Goal: Task Accomplishment & Management: Manage account settings

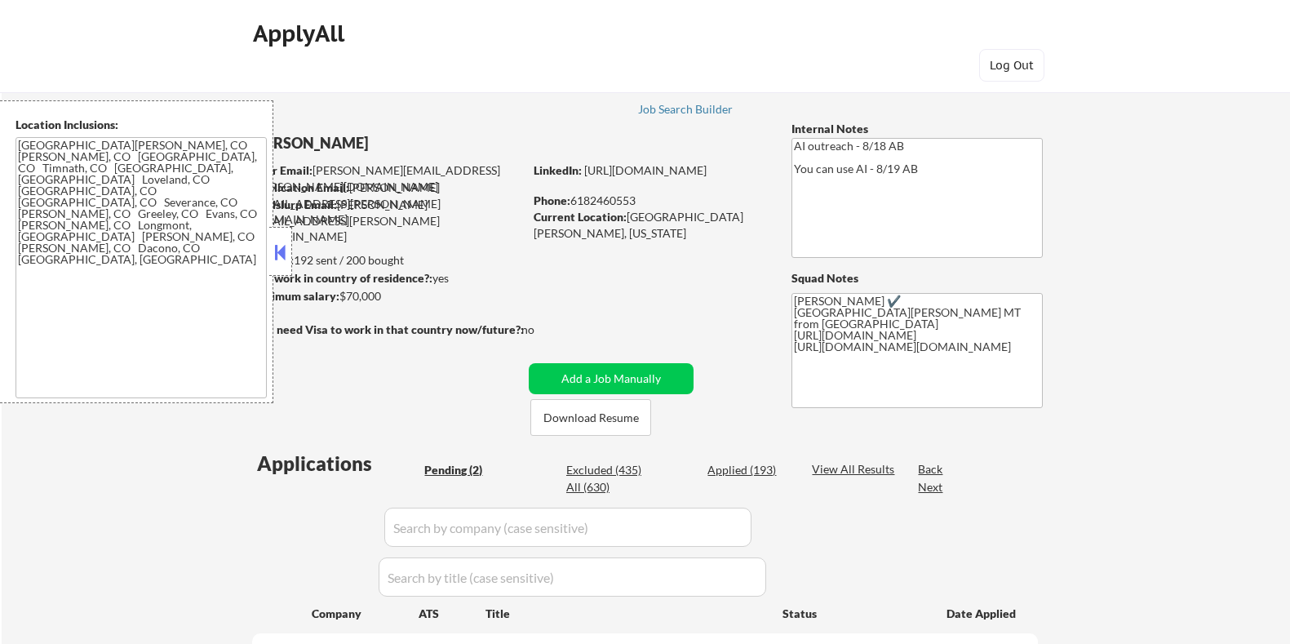
select select ""pending""
click at [278, 245] on button at bounding box center [281, 252] width 18 height 24
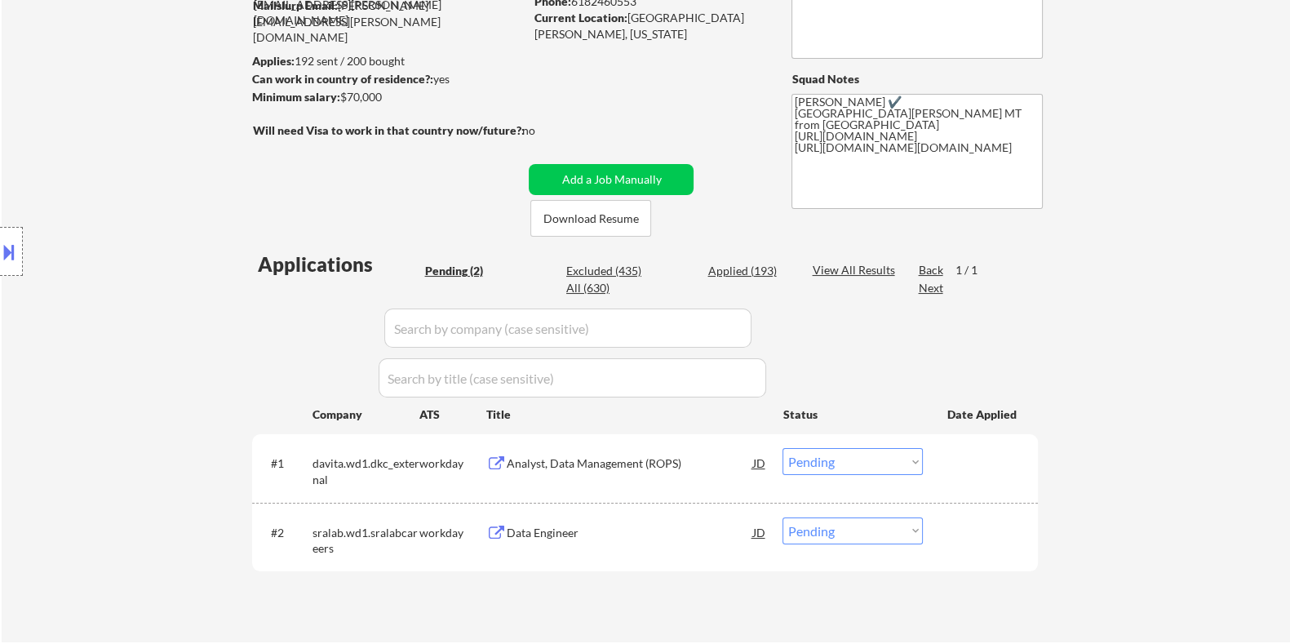
scroll to position [203, 0]
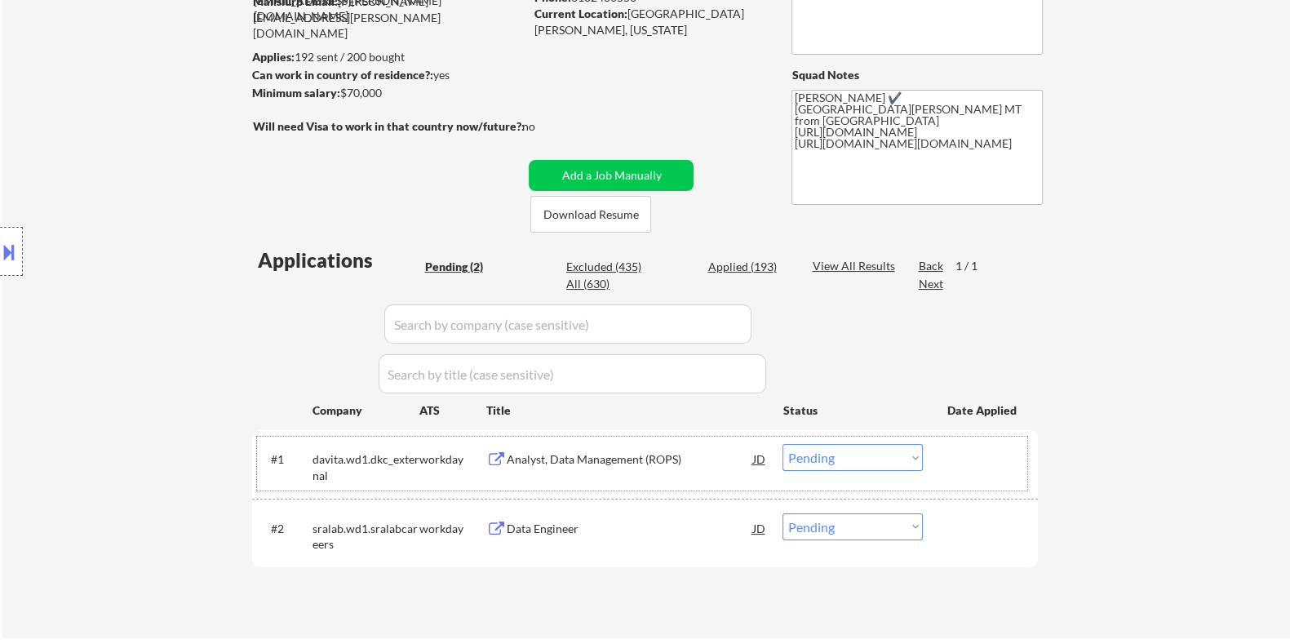
click at [424, 455] on div "workday" at bounding box center [452, 459] width 67 height 16
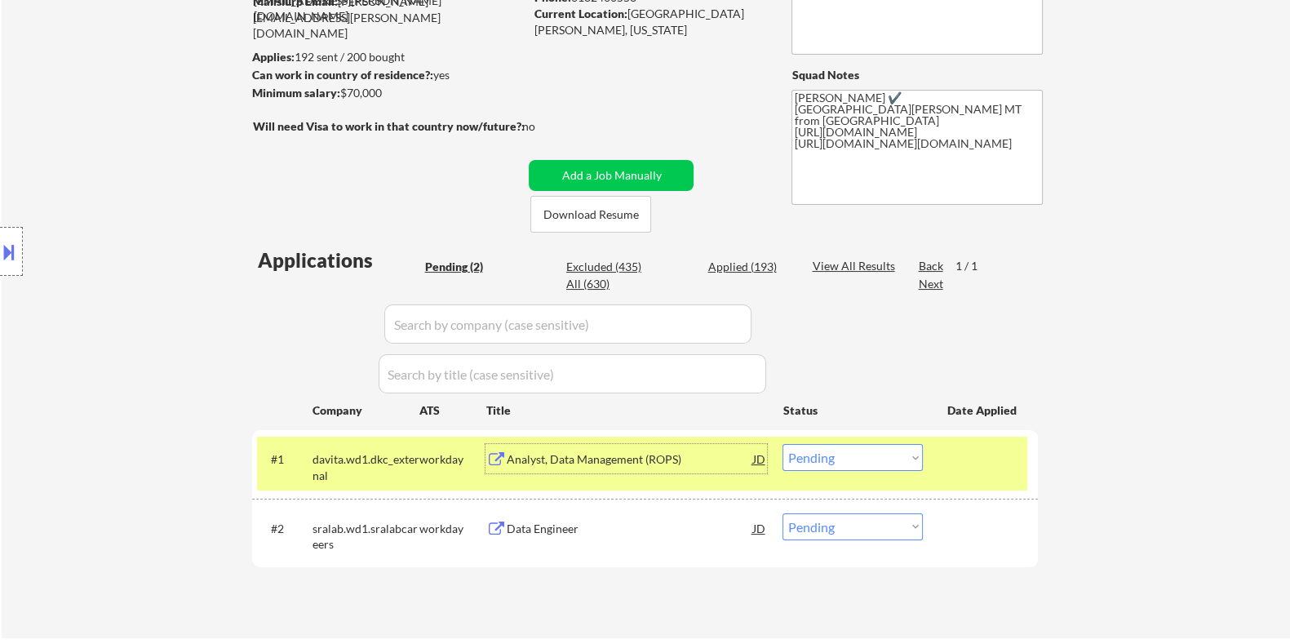
click at [591, 460] on div "Analyst, Data Management (ROPS)" at bounding box center [629, 459] width 246 height 16
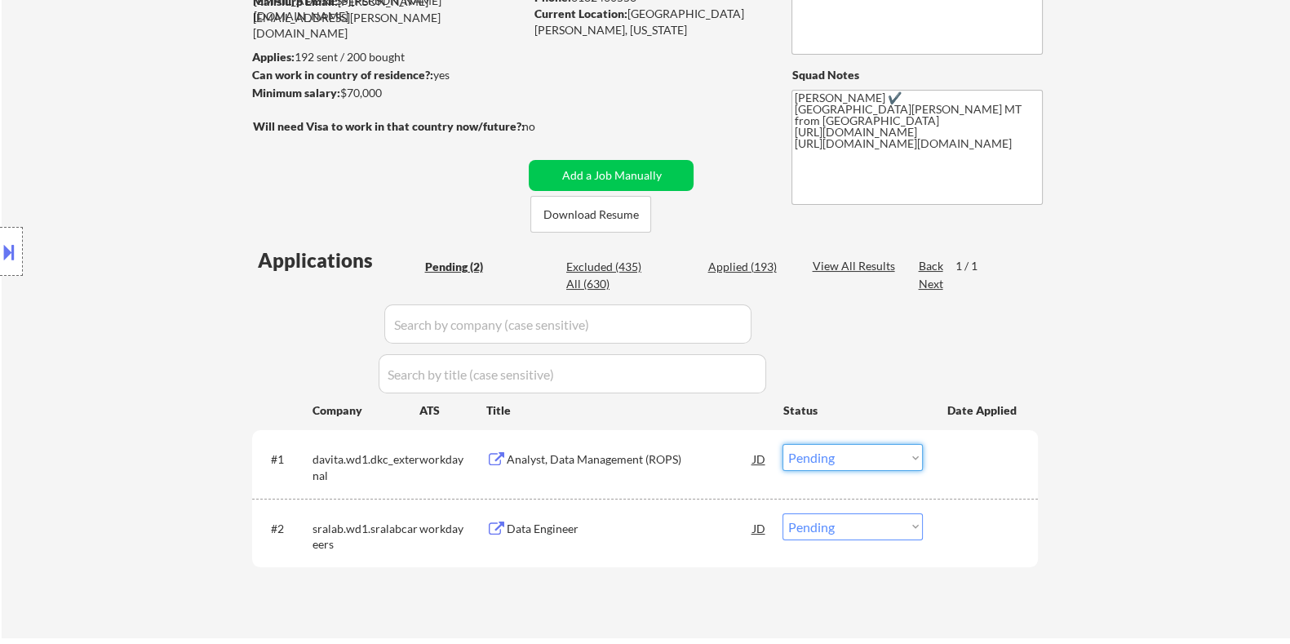
click at [867, 458] on select "Choose an option... Pending Applied Excluded (Questions) Excluded (Expired) Exc…" at bounding box center [852, 457] width 140 height 27
click at [782, 444] on select "Choose an option... Pending Applied Excluded (Questions) Excluded (Expired) Exc…" at bounding box center [852, 457] width 140 height 27
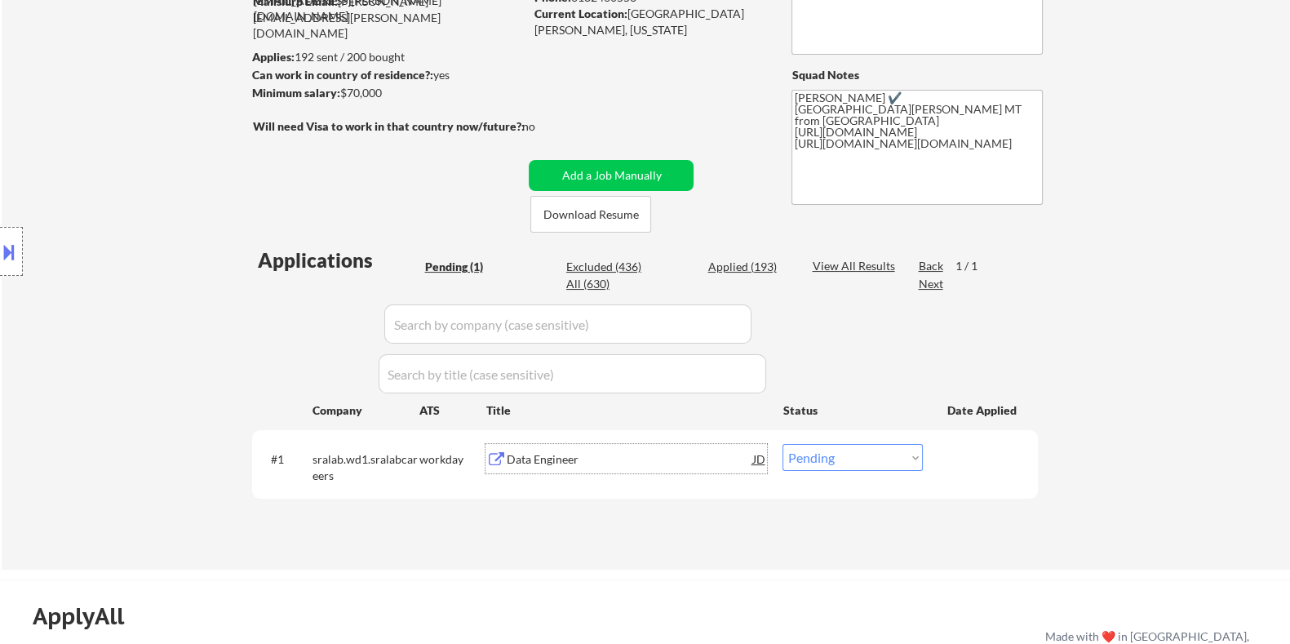
click at [543, 460] on div "Data Engineer" at bounding box center [629, 459] width 246 height 16
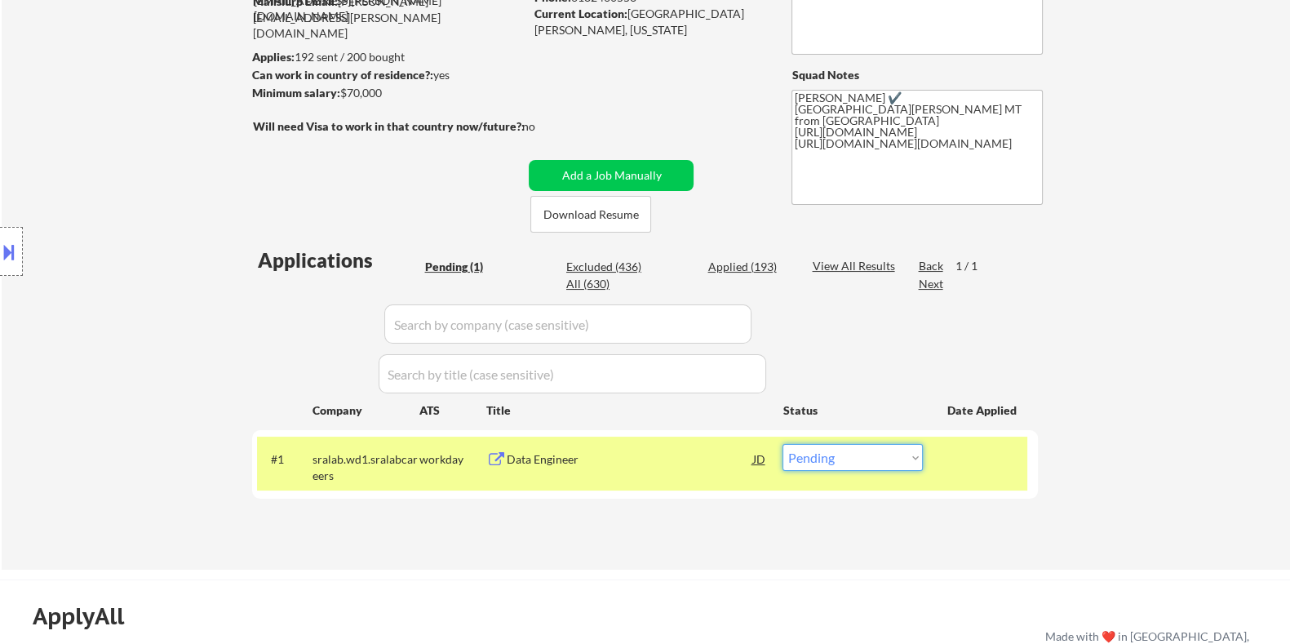
click at [844, 456] on select "Choose an option... Pending Applied Excluded (Questions) Excluded (Expired) Exc…" at bounding box center [852, 457] width 140 height 27
select select ""applied""
click at [782, 444] on select "Choose an option... Pending Applied Excluded (Questions) Excluded (Expired) Exc…" at bounding box center [852, 457] width 140 height 27
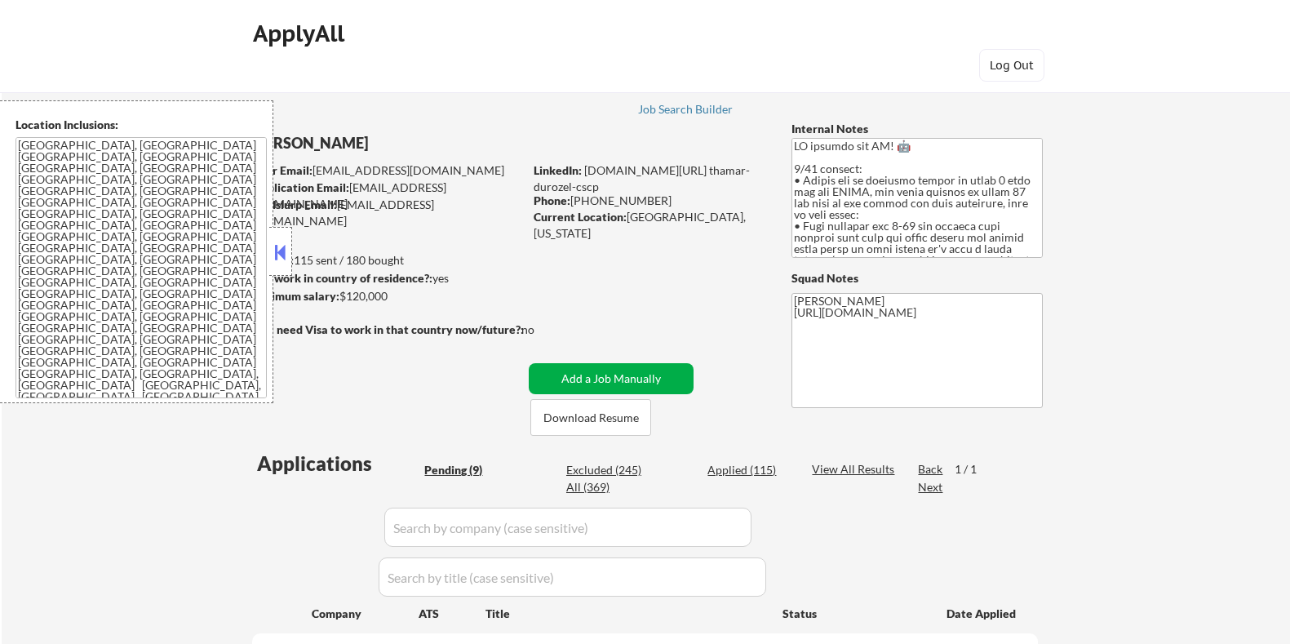
select select ""pending""
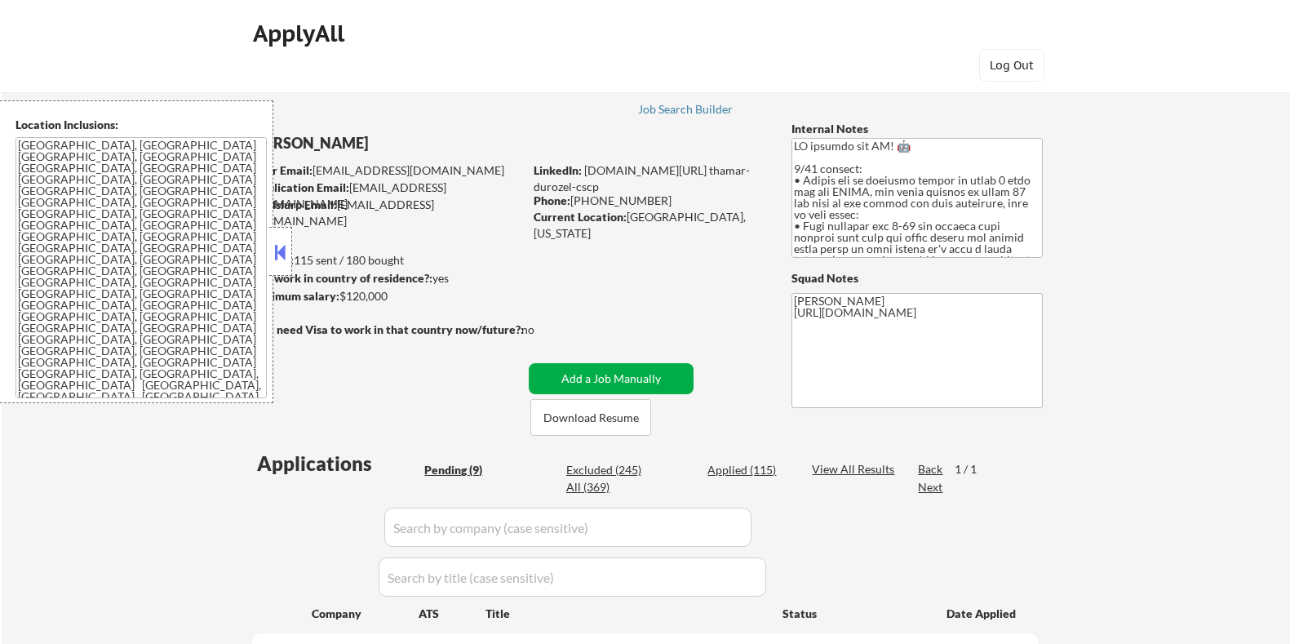
select select ""pending""
click at [281, 246] on button at bounding box center [281, 252] width 18 height 24
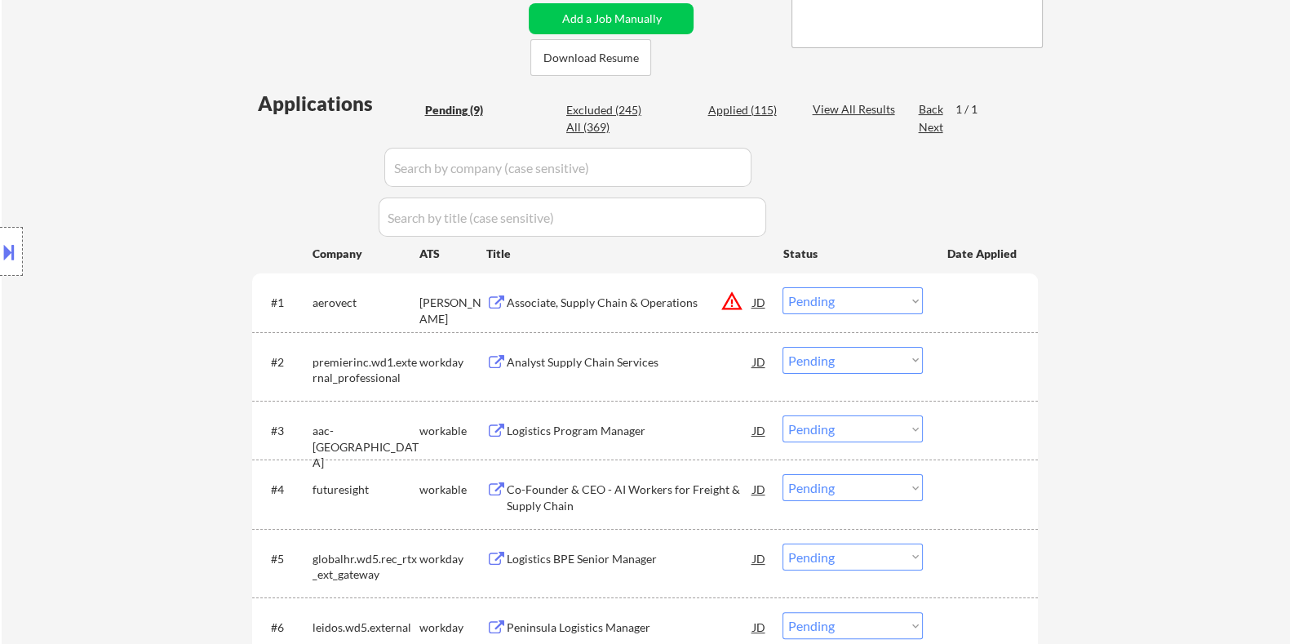
scroll to position [407, 0]
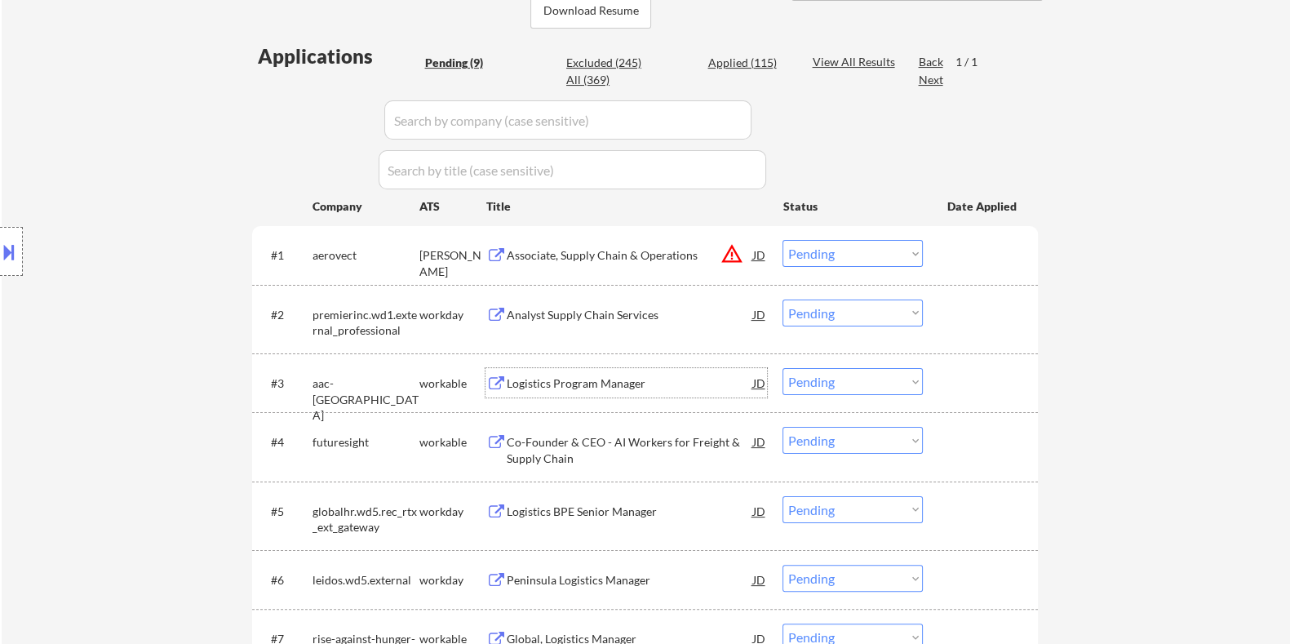
click at [558, 377] on div "Logistics Program Manager" at bounding box center [629, 383] width 246 height 16
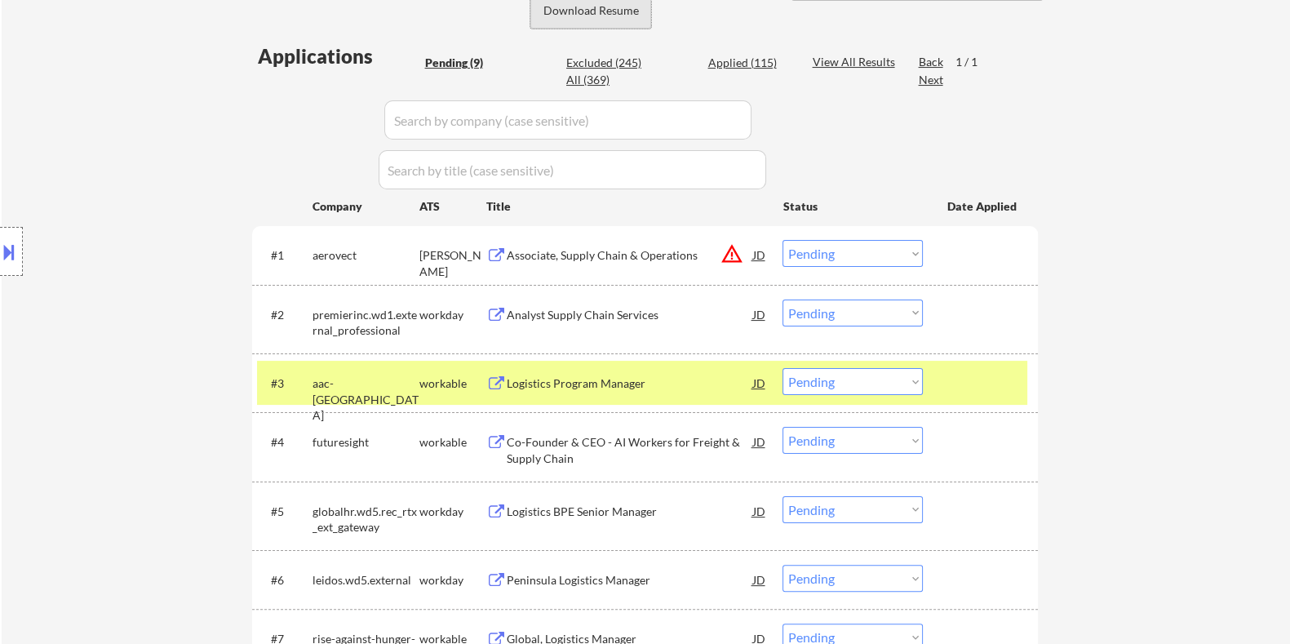
click at [589, 14] on button "Download Resume" at bounding box center [590, 10] width 121 height 37
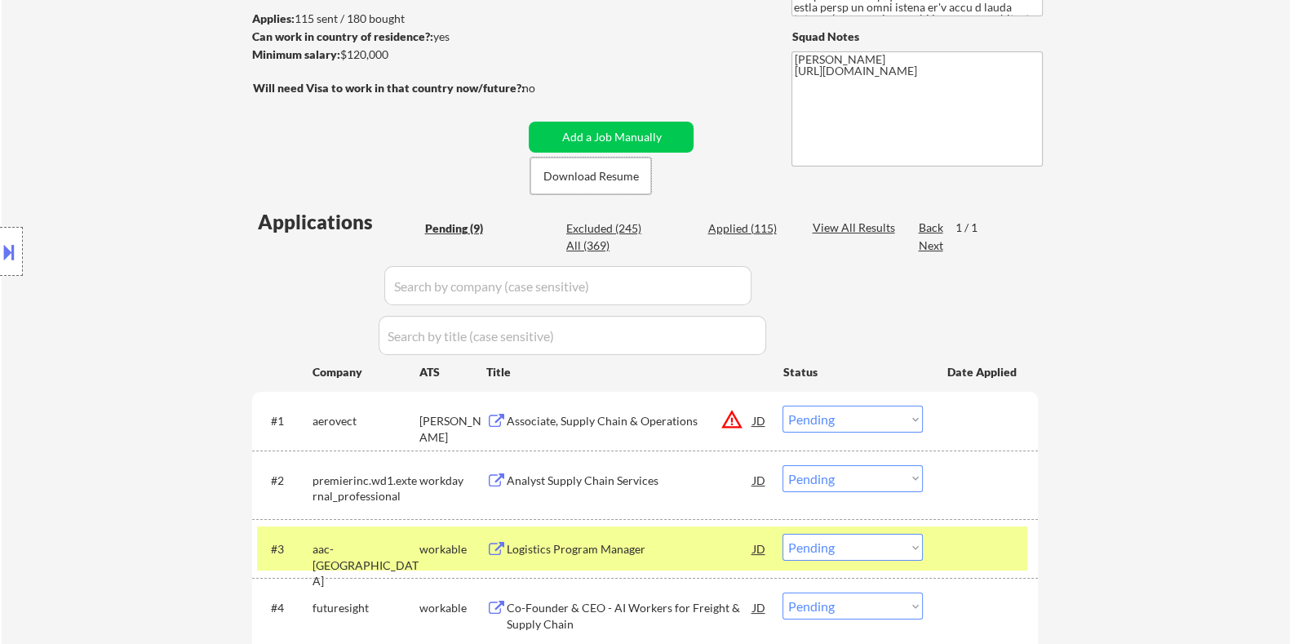
scroll to position [203, 0]
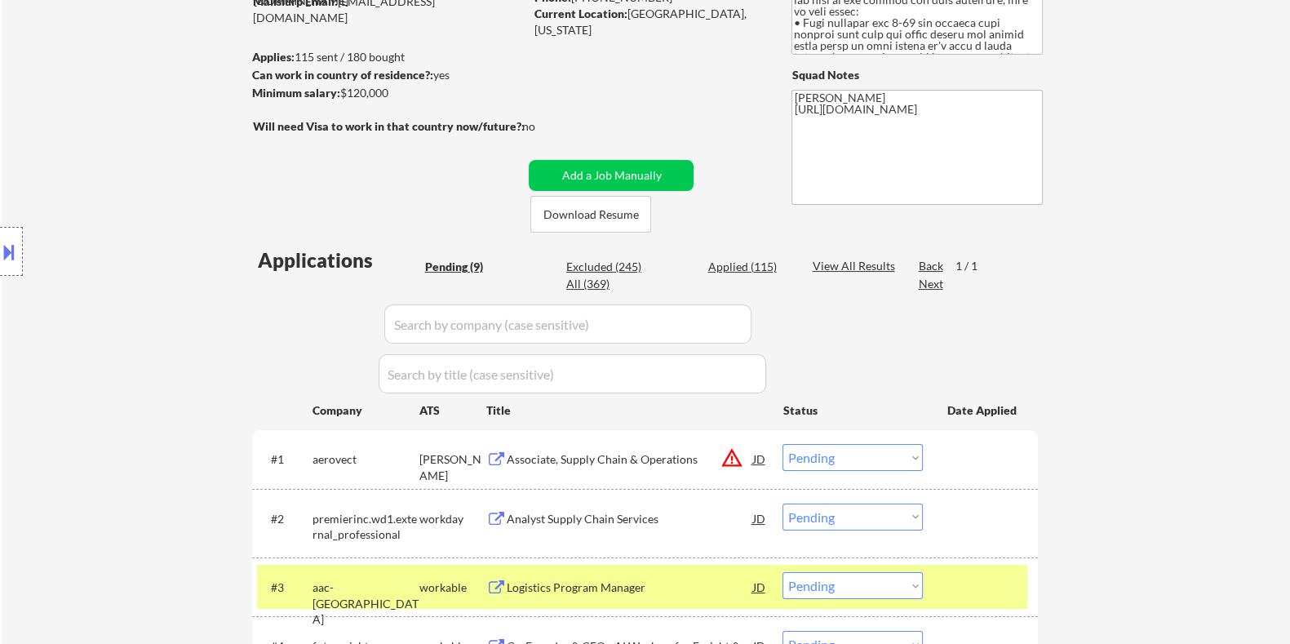
drag, startPoint x: 341, startPoint y: 92, endPoint x: 392, endPoint y: 91, distance: 51.4
click at [392, 91] on div "Minimum salary: $120,000" at bounding box center [387, 93] width 272 height 16
copy div "$120,000"
click at [16, 241] on button at bounding box center [9, 251] width 18 height 27
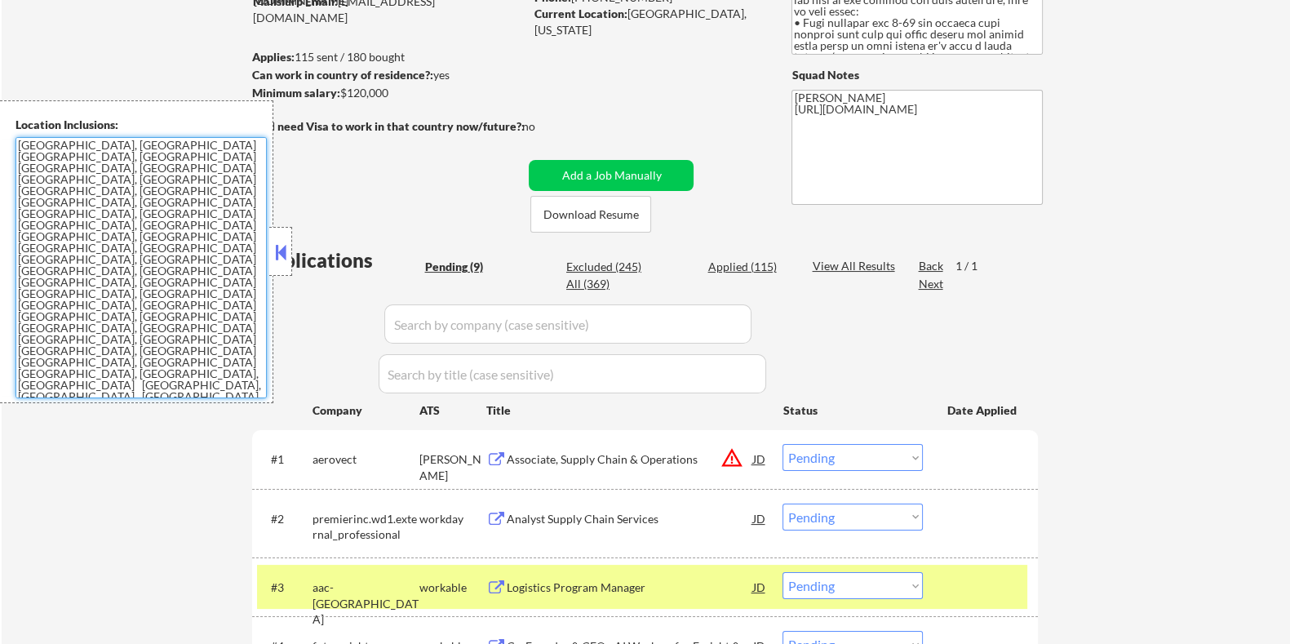
drag, startPoint x: 19, startPoint y: 145, endPoint x: 264, endPoint y: 372, distance: 334.3
click at [264, 372] on textarea "[GEOGRAPHIC_DATA], [GEOGRAPHIC_DATA] [GEOGRAPHIC_DATA], [GEOGRAPHIC_DATA] [GEOG…" at bounding box center [141, 267] width 251 height 261
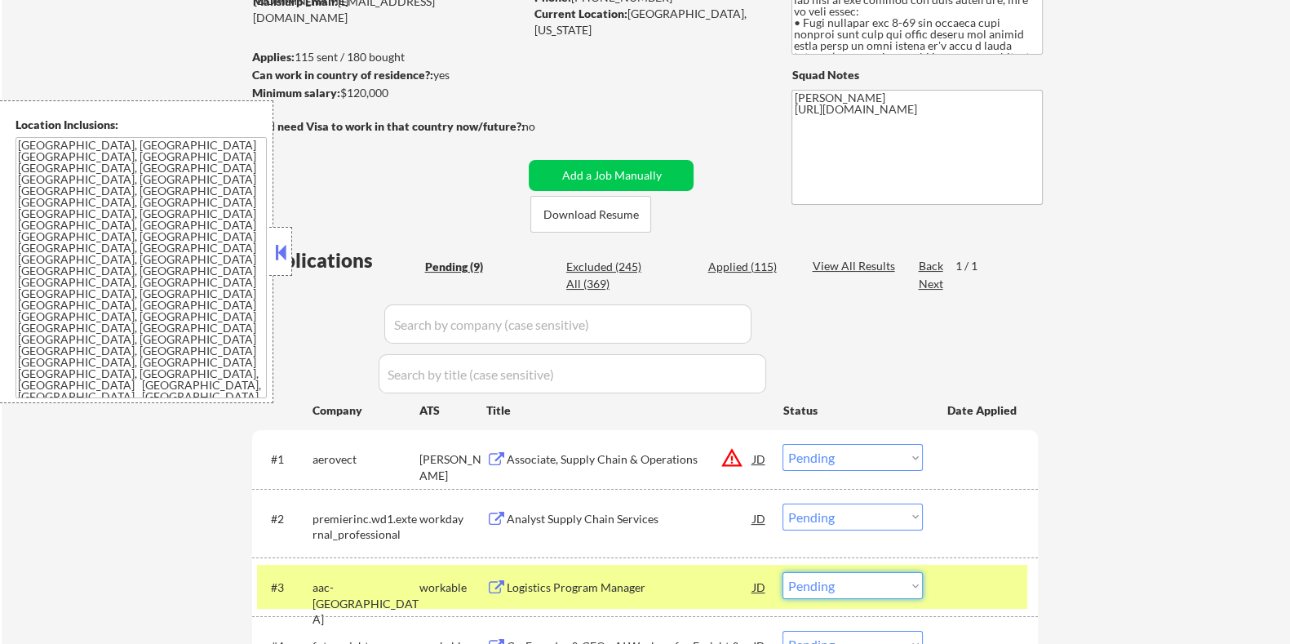
click at [885, 592] on select "Choose an option... Pending Applied Excluded (Questions) Excluded (Expired) Exc…" at bounding box center [852, 585] width 140 height 27
click at [782, 572] on select "Choose an option... Pending Applied Excluded (Questions) Excluded (Expired) Exc…" at bounding box center [852, 585] width 140 height 27
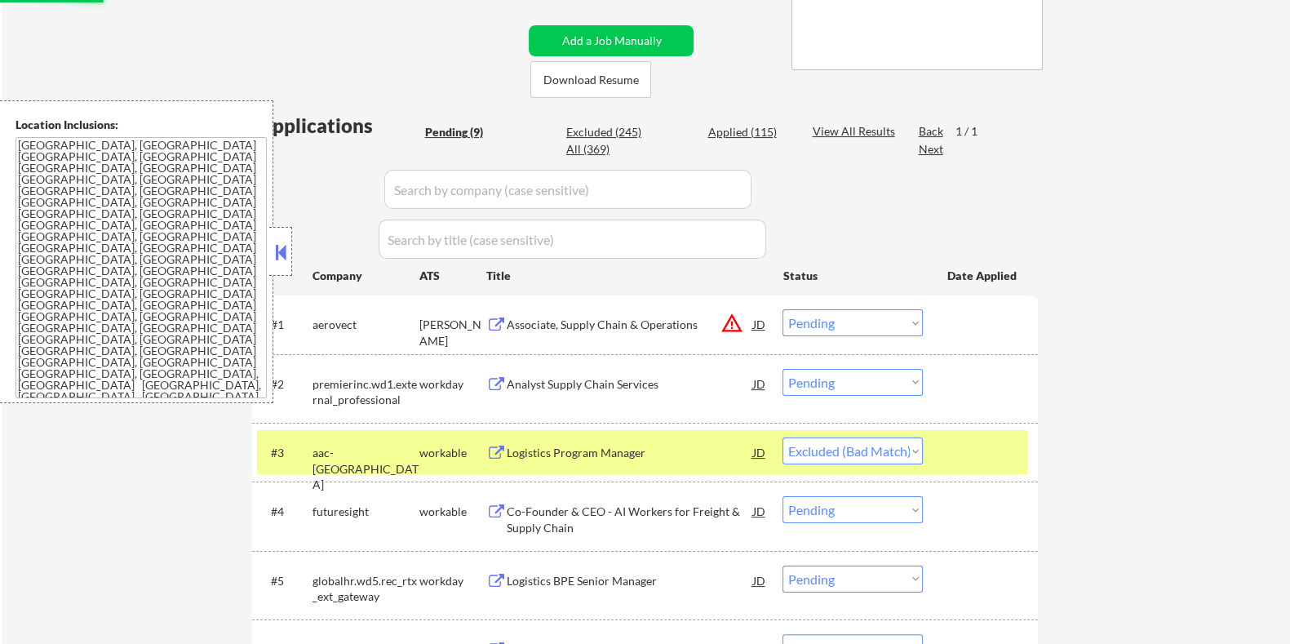
scroll to position [407, 0]
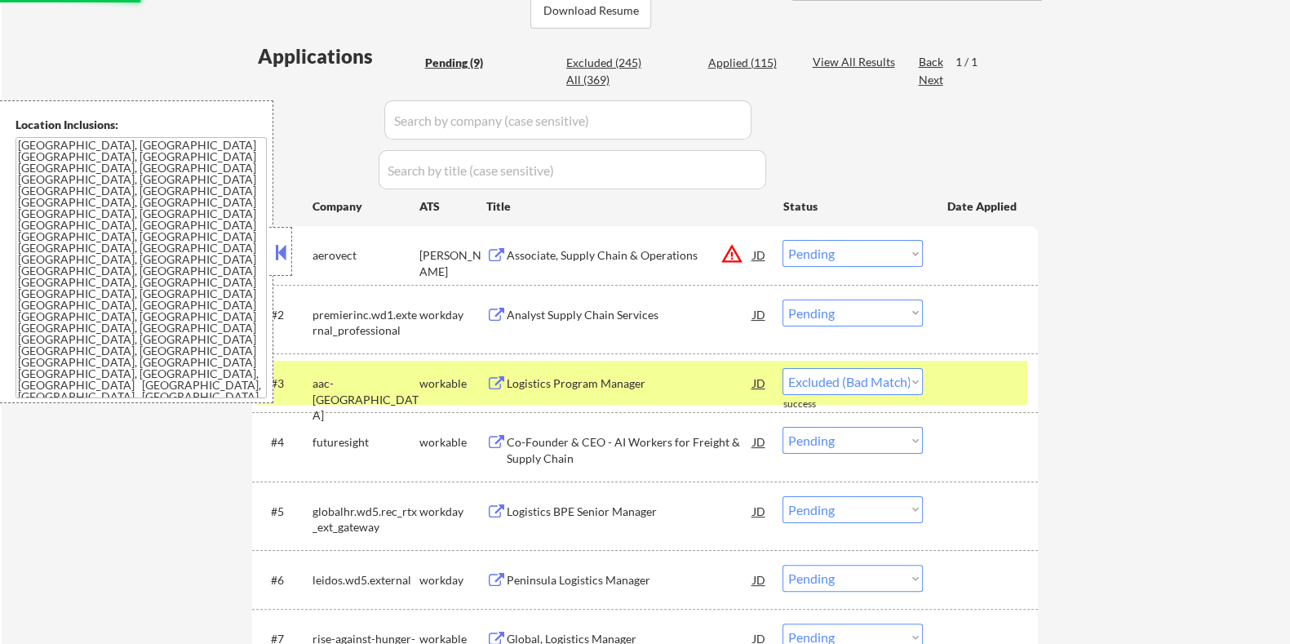
select select ""pending""
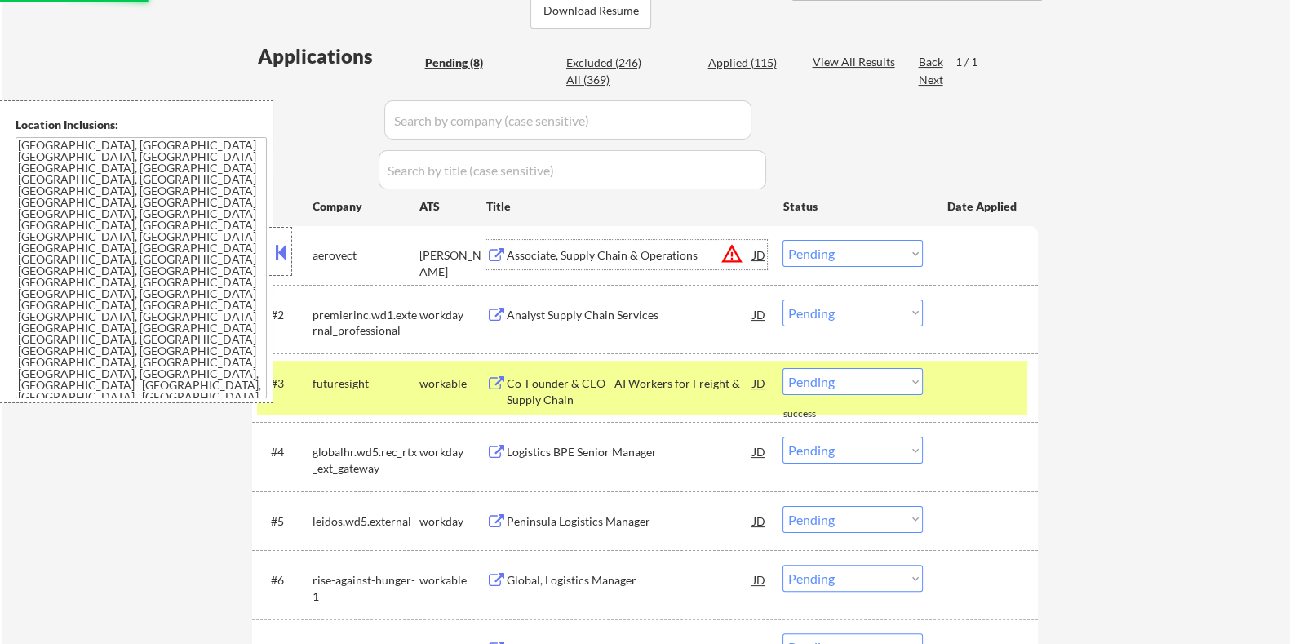
click at [569, 251] on div "Associate, Supply Chain & Operations" at bounding box center [629, 255] width 246 height 16
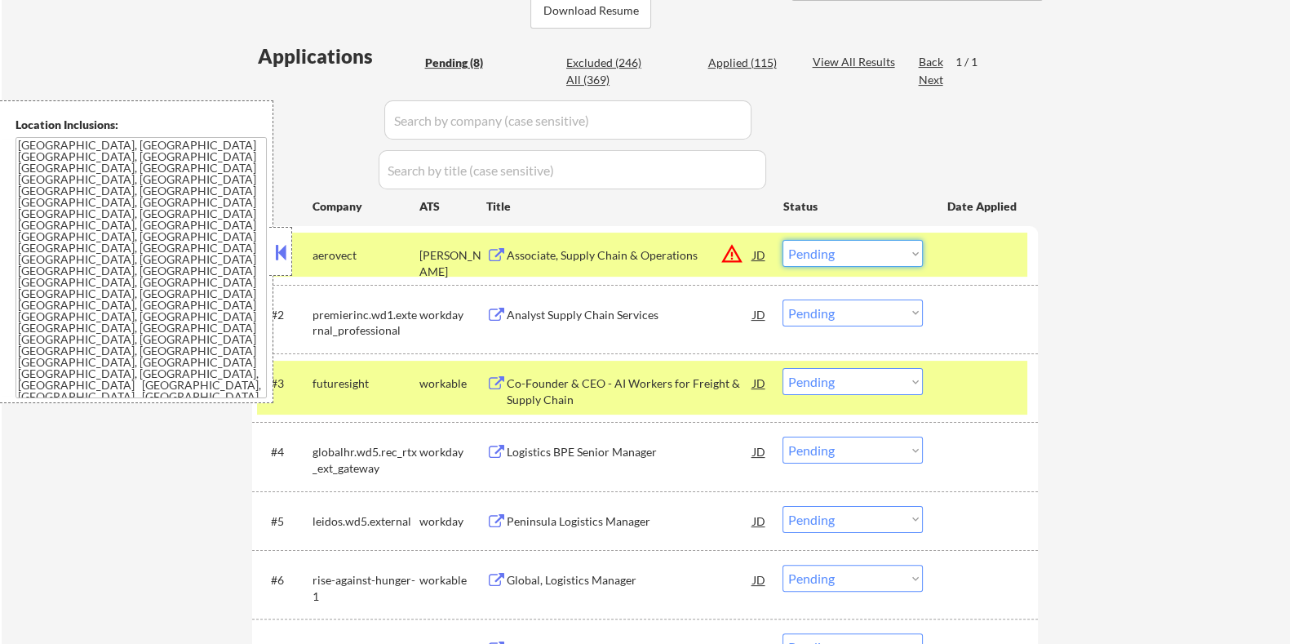
click at [844, 255] on select "Choose an option... Pending Applied Excluded (Questions) Excluded (Expired) Exc…" at bounding box center [852, 253] width 140 height 27
click at [782, 240] on select "Choose an option... Pending Applied Excluded (Questions) Excluded (Expired) Exc…" at bounding box center [852, 253] width 140 height 27
select select ""pending""
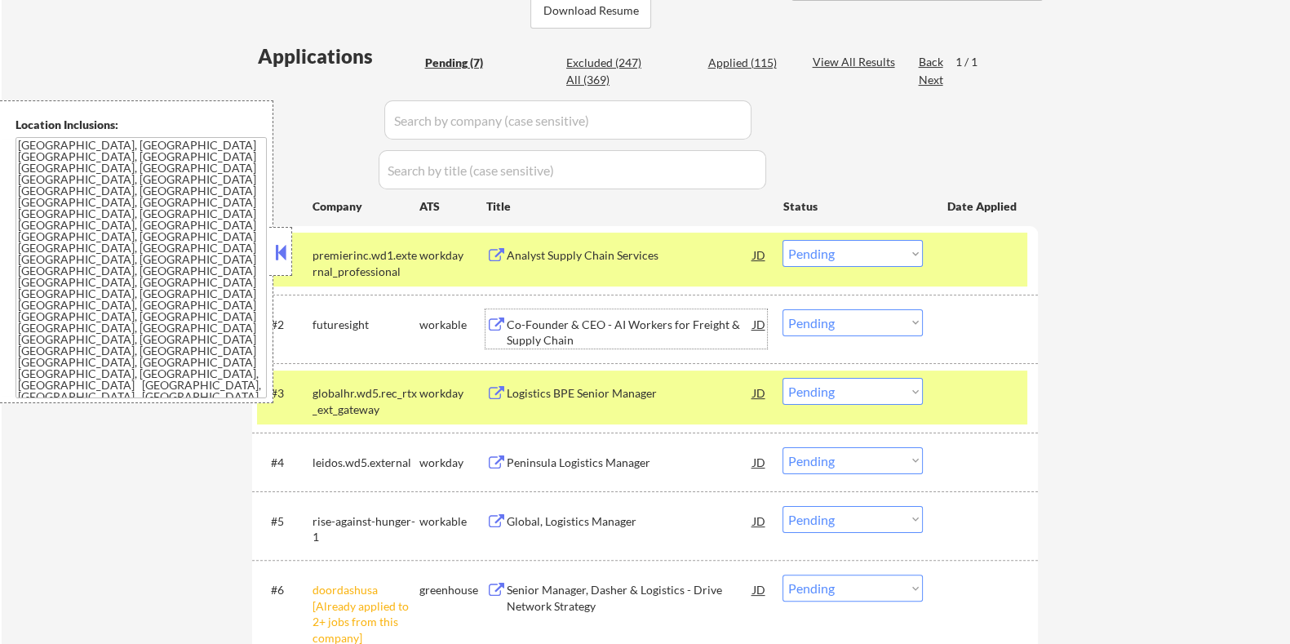
click at [547, 330] on div "Co-Founder & CEO - AI Workers for Freight & Supply Chain" at bounding box center [629, 333] width 246 height 32
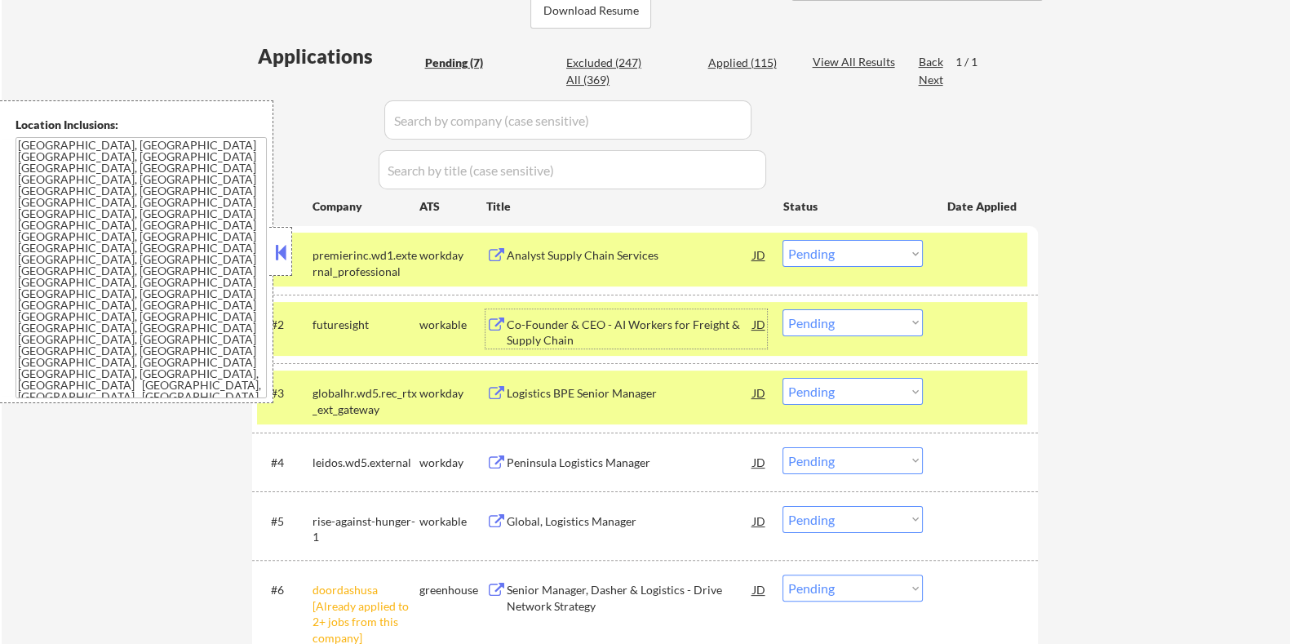
click at [869, 325] on select "Choose an option... Pending Applied Excluded (Questions) Excluded (Expired) Exc…" at bounding box center [852, 322] width 140 height 27
click at [782, 309] on select "Choose an option... Pending Applied Excluded (Questions) Excluded (Expired) Exc…" at bounding box center [852, 322] width 140 height 27
select select ""pending""
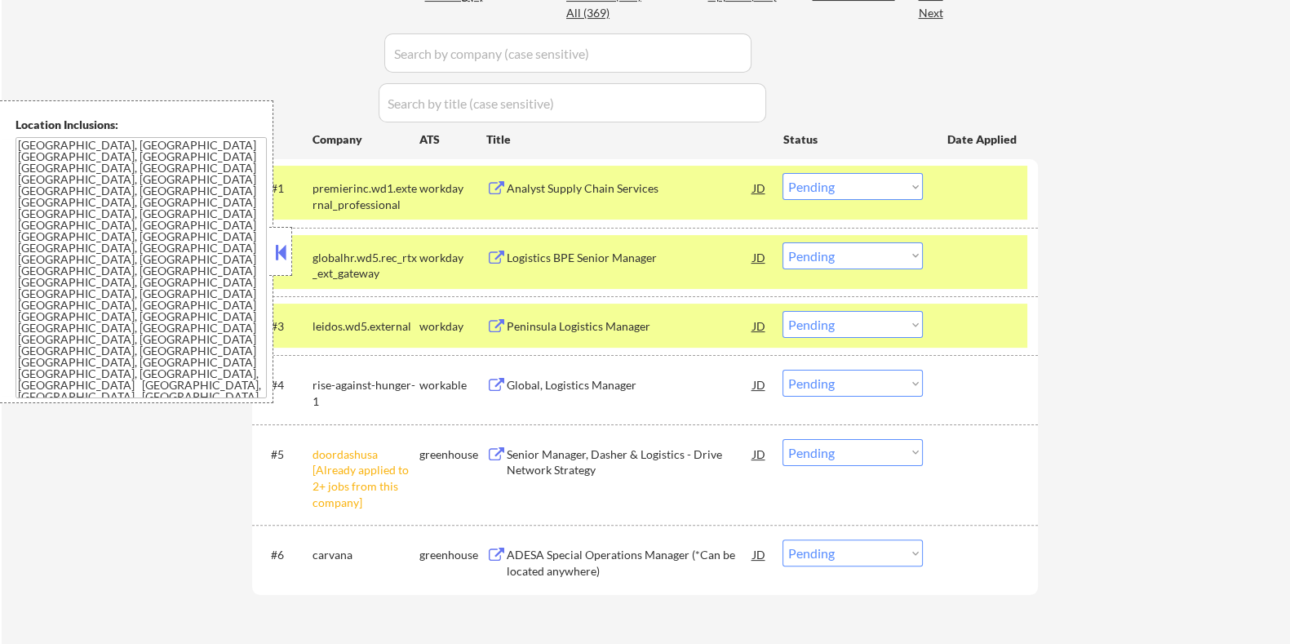
scroll to position [510, 0]
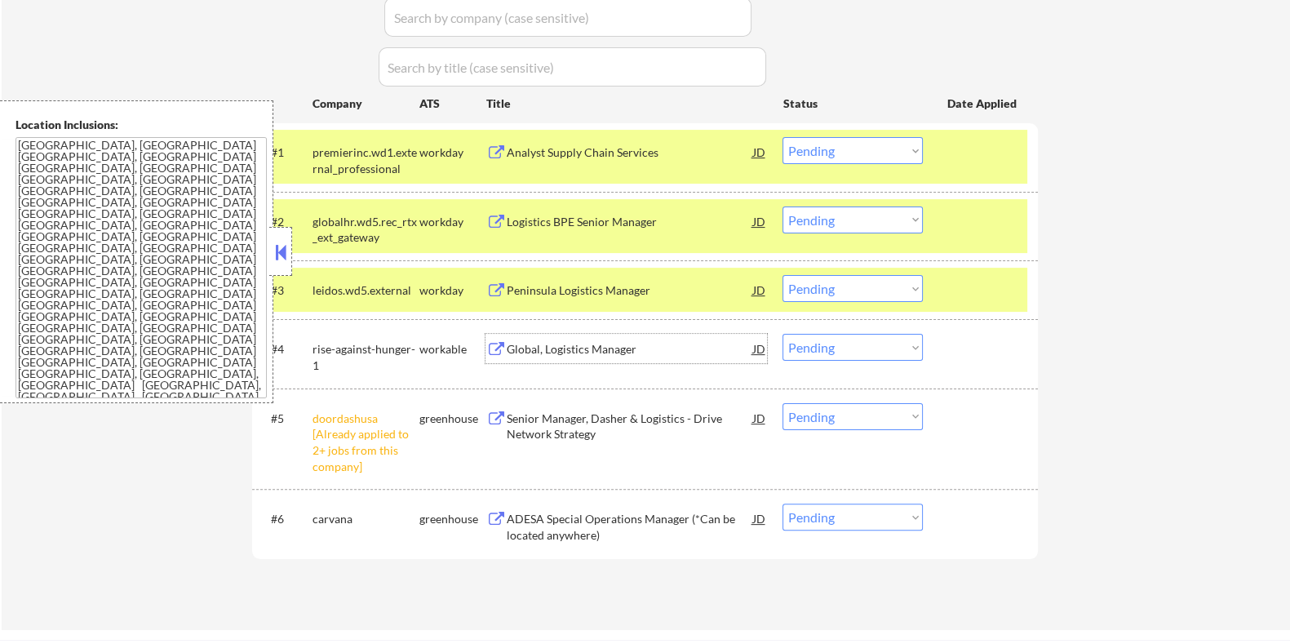
click at [560, 337] on div "Global, Logistics Manager" at bounding box center [629, 348] width 246 height 29
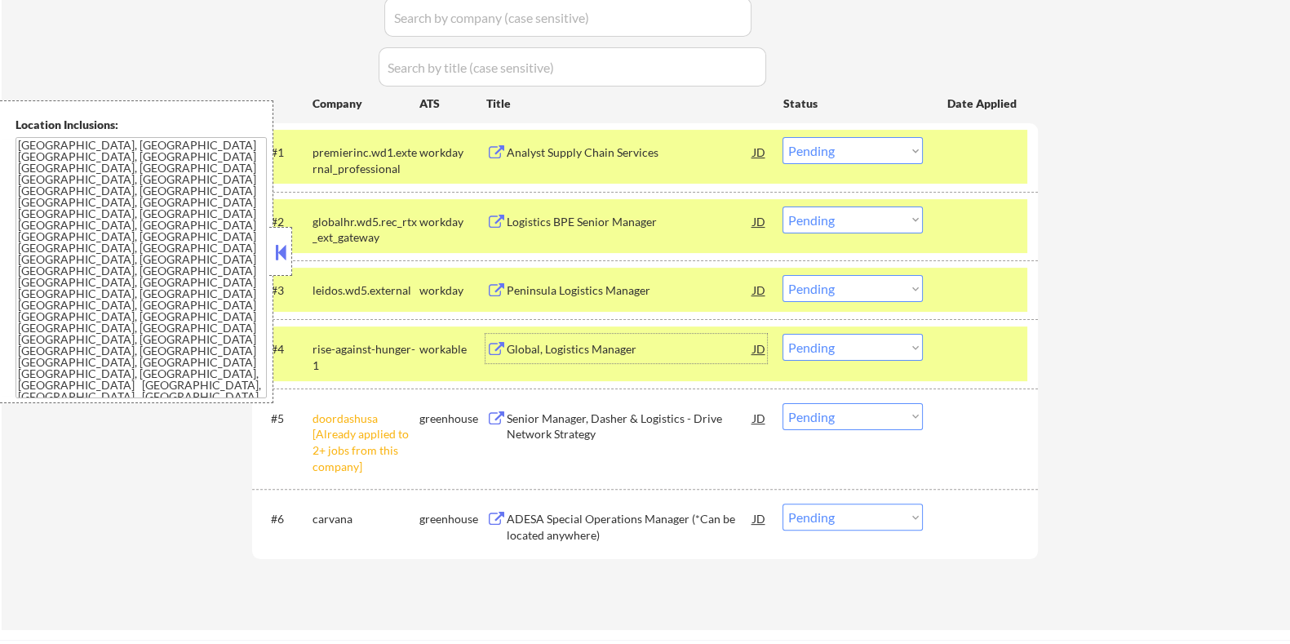
click at [888, 348] on select "Choose an option... Pending Applied Excluded (Questions) Excluded (Expired) Exc…" at bounding box center [852, 347] width 140 height 27
click at [782, 334] on select "Choose an option... Pending Applied Excluded (Questions) Excluded (Expired) Exc…" at bounding box center [852, 347] width 140 height 27
select select ""pending""
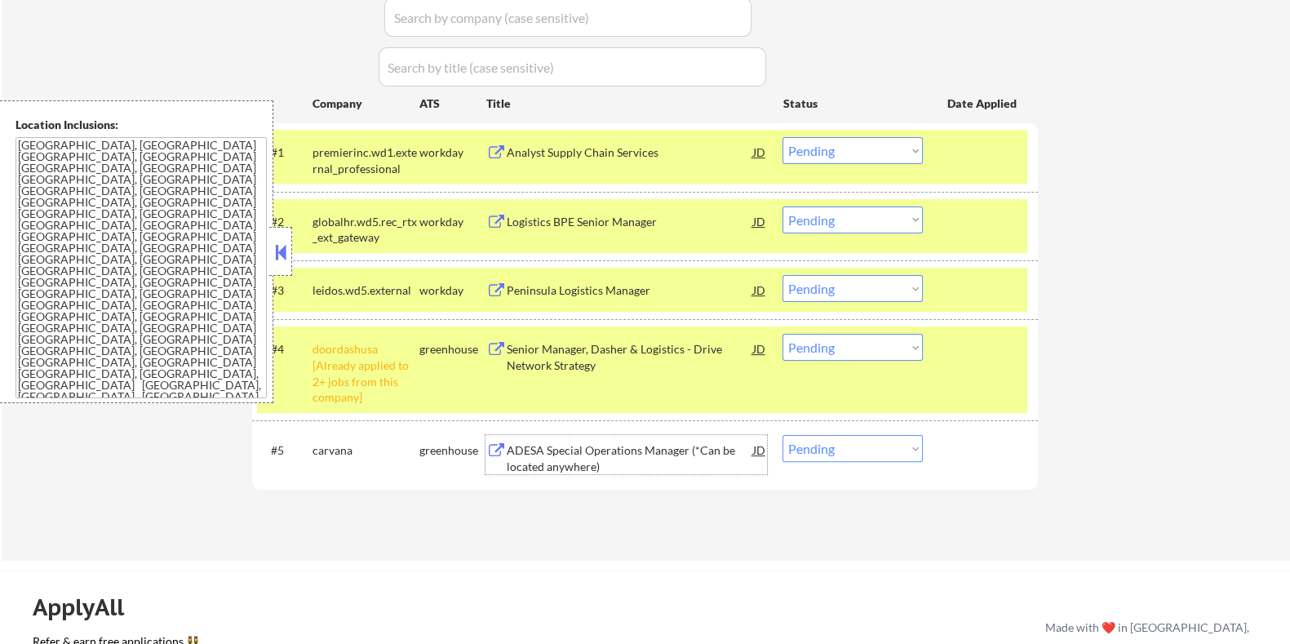
click at [579, 444] on div "ADESA Special Operations Manager (*Can be located anywhere)" at bounding box center [629, 458] width 246 height 32
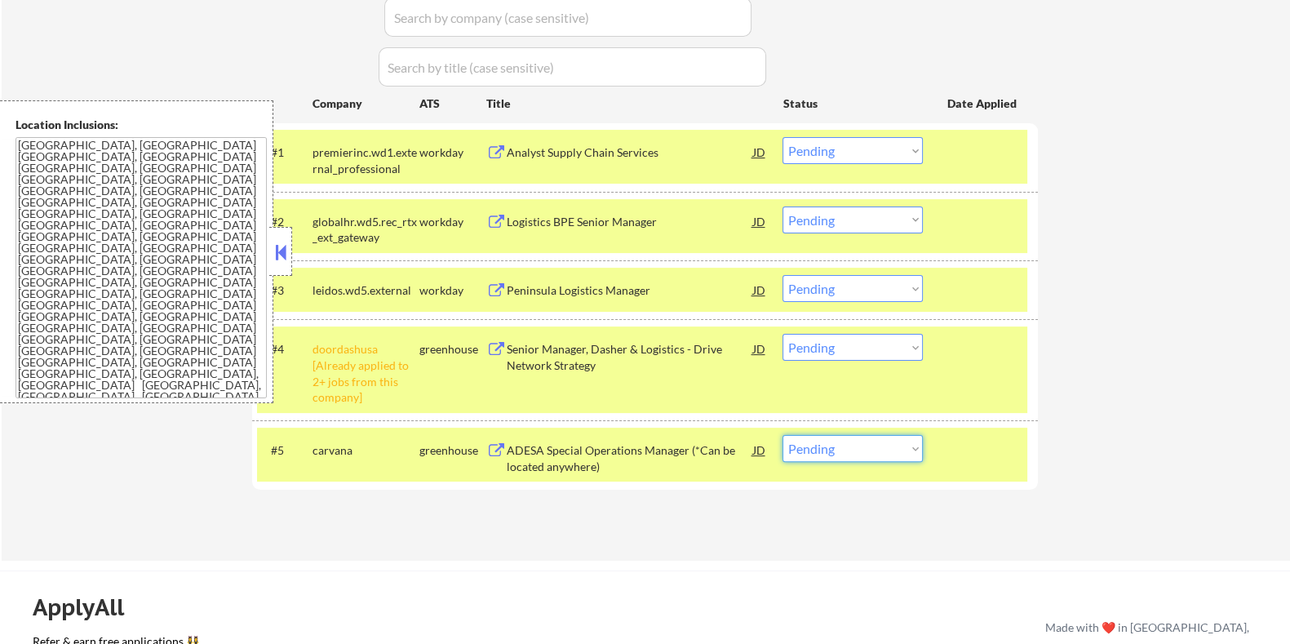
click at [870, 454] on select "Choose an option... Pending Applied Excluded (Questions) Excluded (Expired) Exc…" at bounding box center [852, 448] width 140 height 27
select select ""excluded__bad_match_""
click at [782, 435] on select "Choose an option... Pending Applied Excluded (Questions) Excluded (Expired) Exc…" at bounding box center [852, 448] width 140 height 27
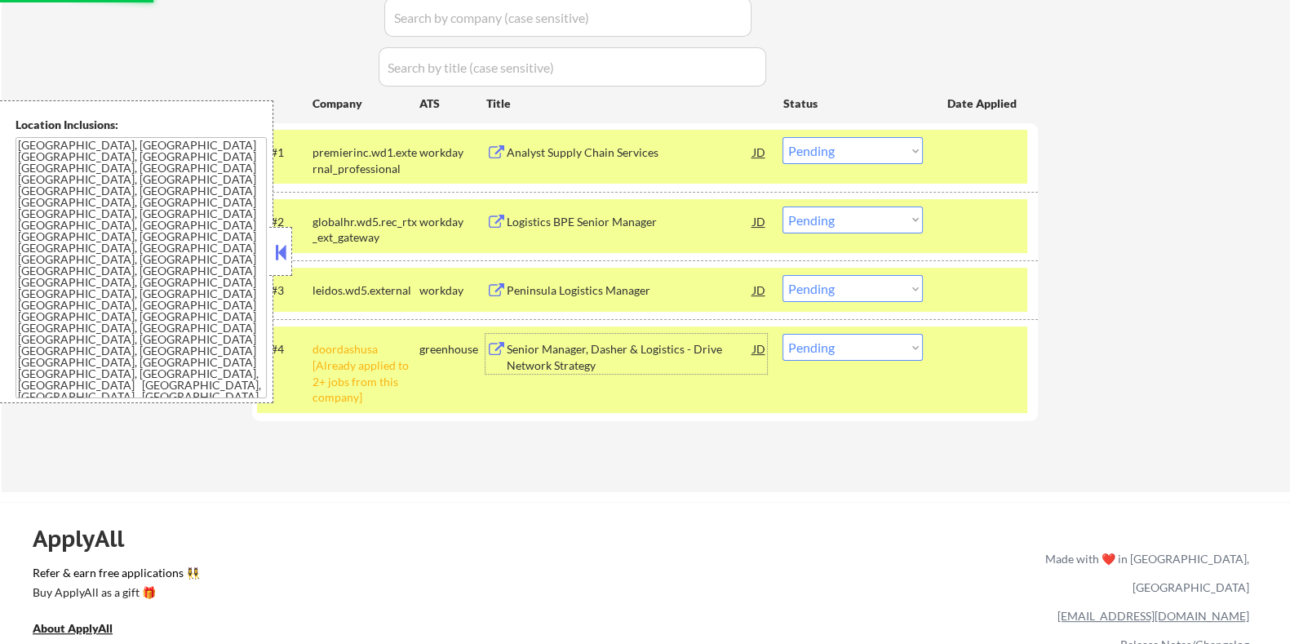
click at [574, 343] on div "Senior Manager, Dasher & Logistics - Drive Network Strategy" at bounding box center [629, 357] width 246 height 32
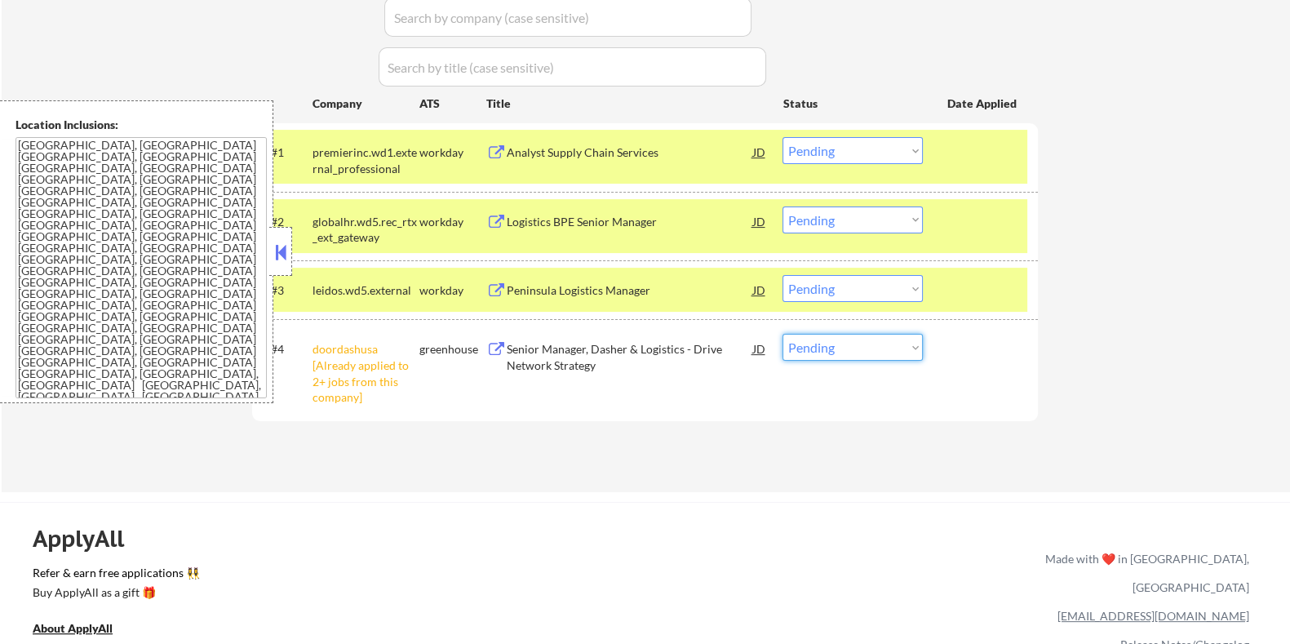
click at [831, 346] on select "Choose an option... Pending Applied Excluded (Questions) Excluded (Expired) Exc…" at bounding box center [852, 347] width 140 height 27
select select ""applied""
click at [782, 334] on select "Choose an option... Pending Applied Excluded (Questions) Excluded (Expired) Exc…" at bounding box center [852, 347] width 140 height 27
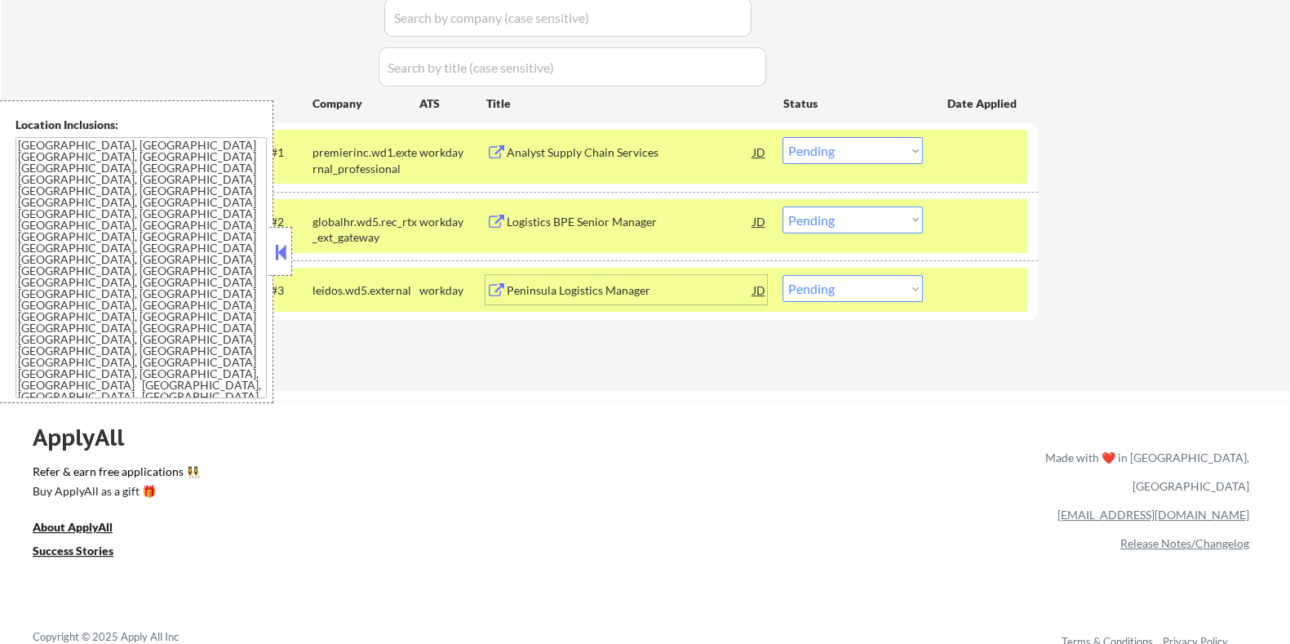
click at [568, 286] on div "Peninsula Logistics Manager" at bounding box center [629, 290] width 246 height 16
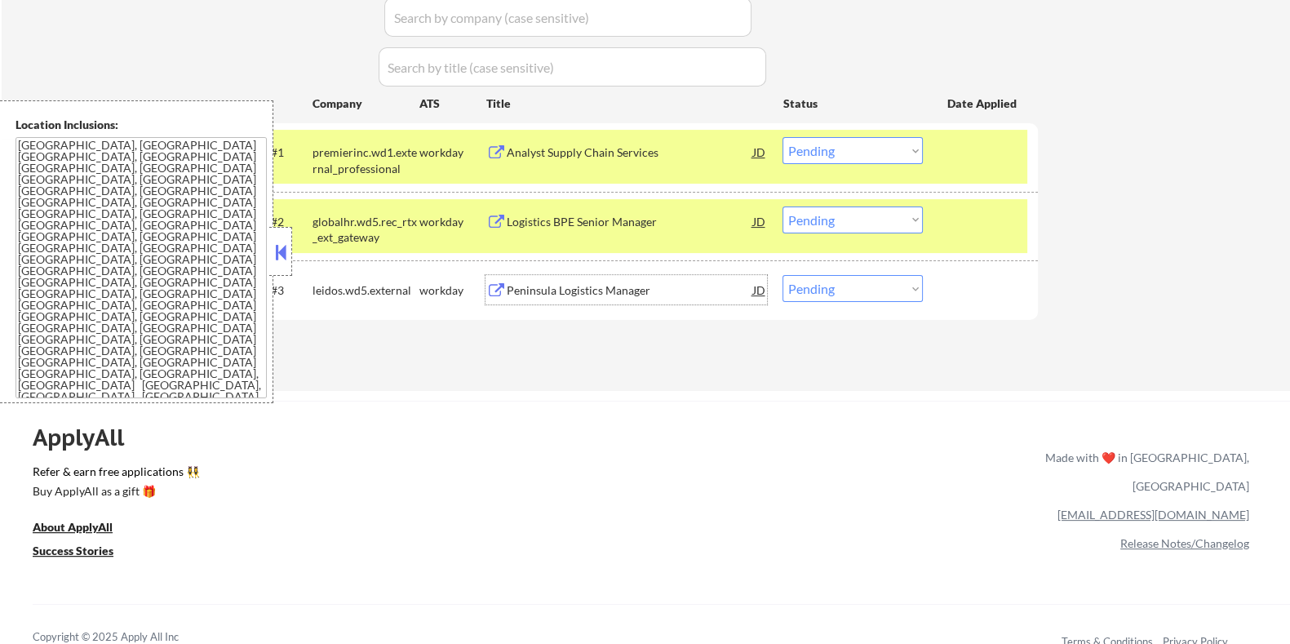
click at [881, 283] on select "Choose an option... Pending Applied Excluded (Questions) Excluded (Expired) Exc…" at bounding box center [852, 288] width 140 height 27
click at [782, 275] on select "Choose an option... Pending Applied Excluded (Questions) Excluded (Expired) Exc…" at bounding box center [852, 288] width 140 height 27
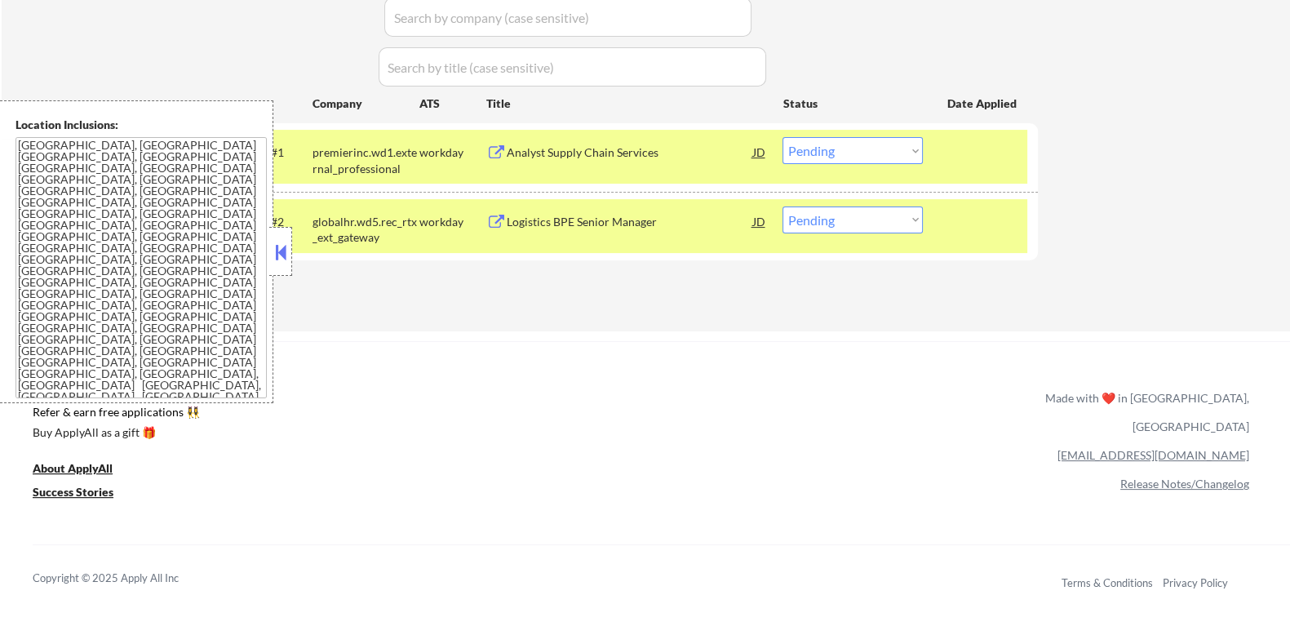
click at [586, 224] on div "Logistics BPE Senior Manager" at bounding box center [629, 222] width 246 height 16
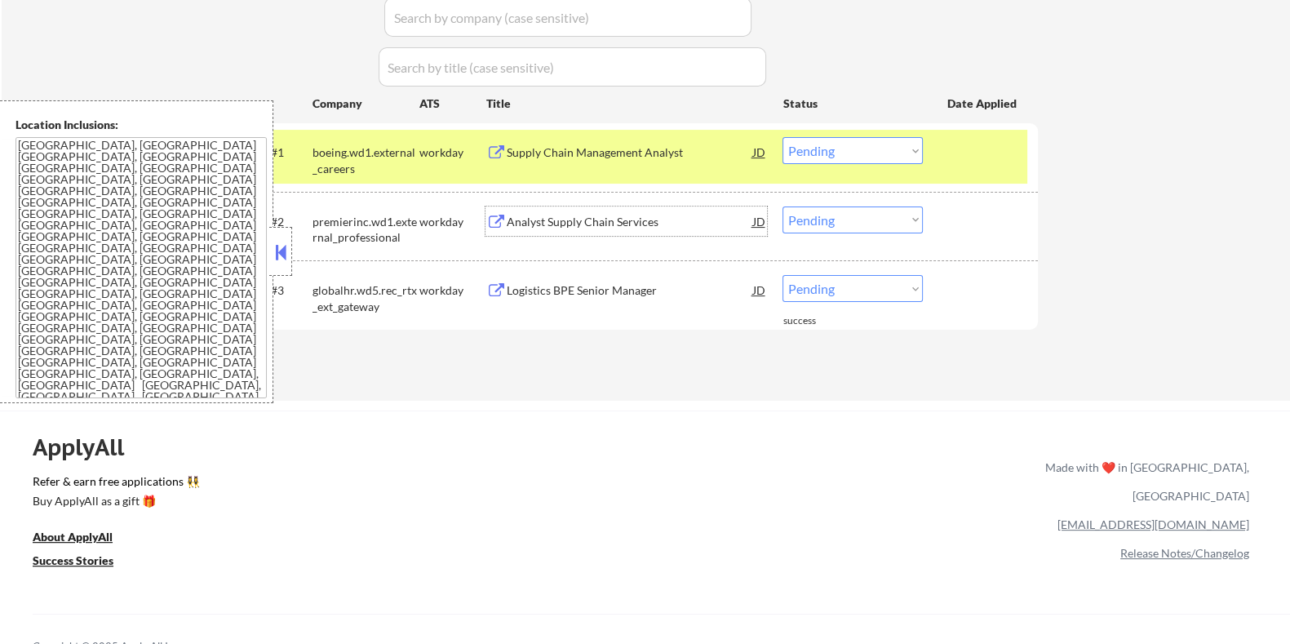
click at [889, 298] on select "Choose an option... Pending Applied Excluded (Questions) Excluded (Expired) Exc…" at bounding box center [852, 288] width 140 height 27
select select ""applied""
click at [782, 275] on select "Choose an option... Pending Applied Excluded (Questions) Excluded (Expired) Exc…" at bounding box center [852, 288] width 140 height 27
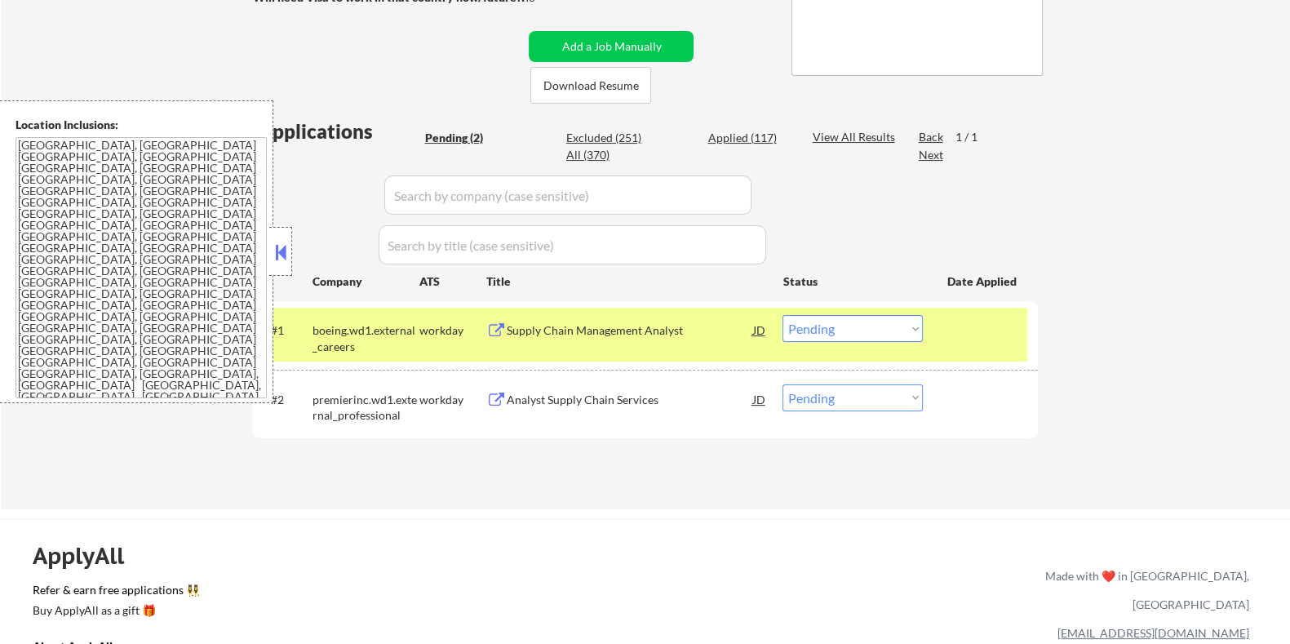
scroll to position [306, 0]
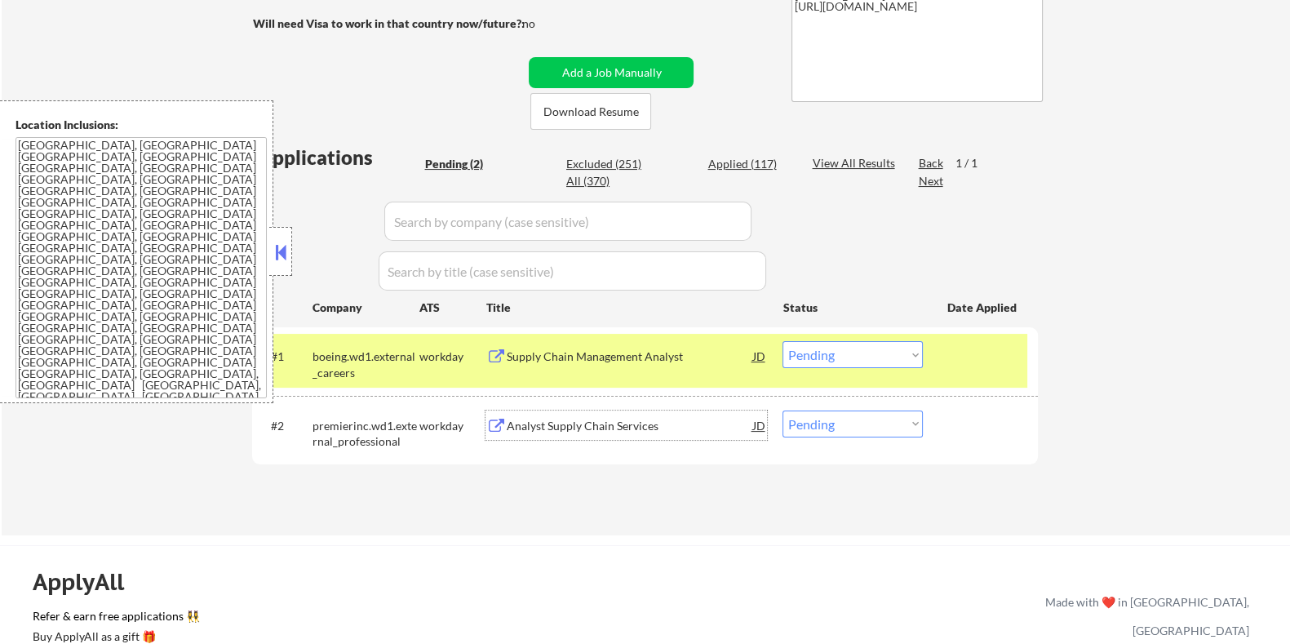
click at [607, 425] on div "Analyst Supply Chain Services" at bounding box center [629, 426] width 246 height 16
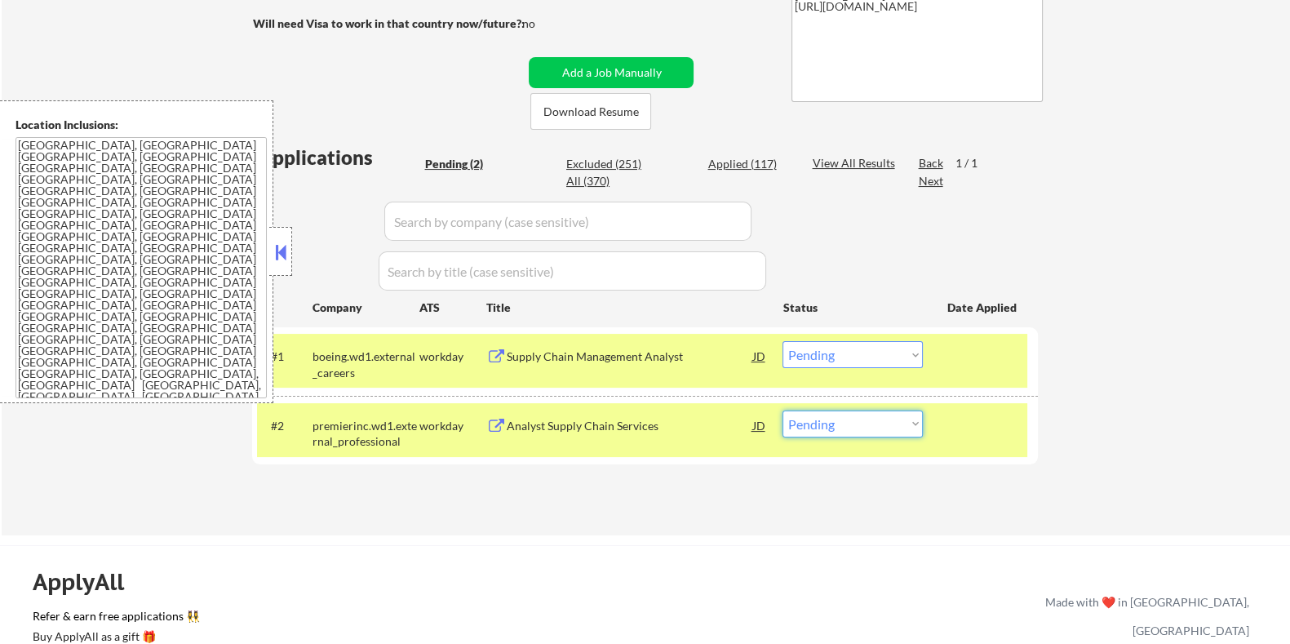
click at [877, 429] on select "Choose an option... Pending Applied Excluded (Questions) Excluded (Expired) Exc…" at bounding box center [852, 423] width 140 height 27
select select ""excluded__bad_match_""
click at [782, 410] on select "Choose an option... Pending Applied Excluded (Questions) Excluded (Expired) Exc…" at bounding box center [852, 423] width 140 height 27
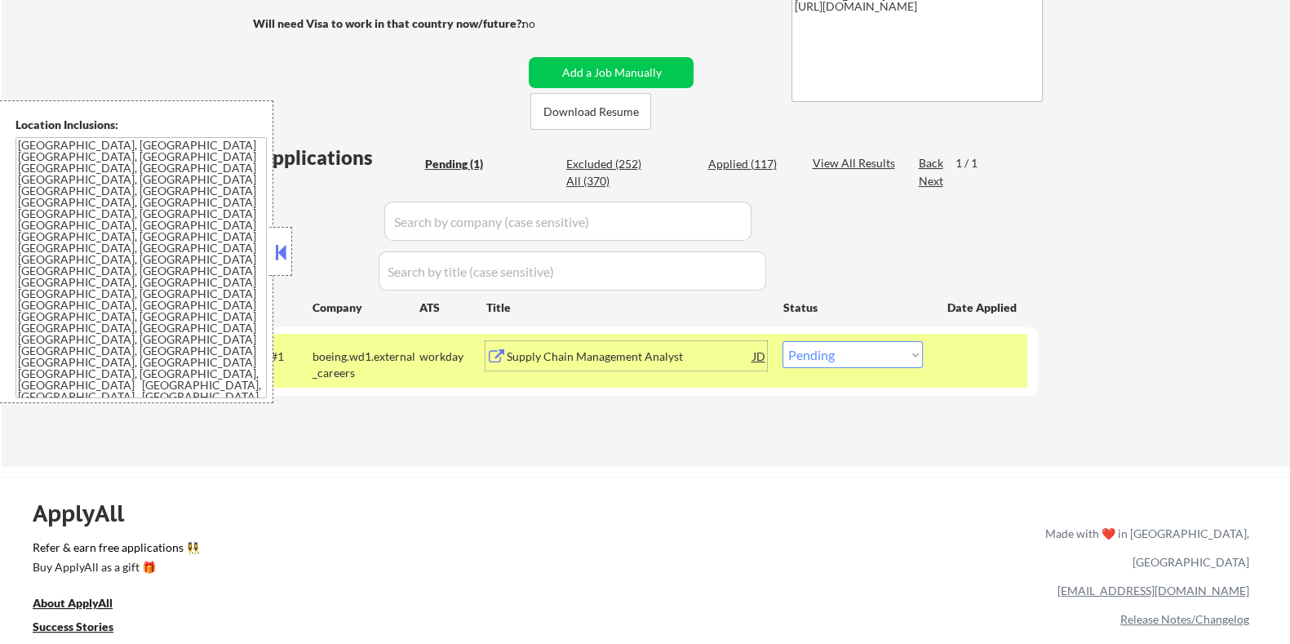
click at [619, 354] on div "Supply Chain Management Analyst" at bounding box center [629, 356] width 246 height 16
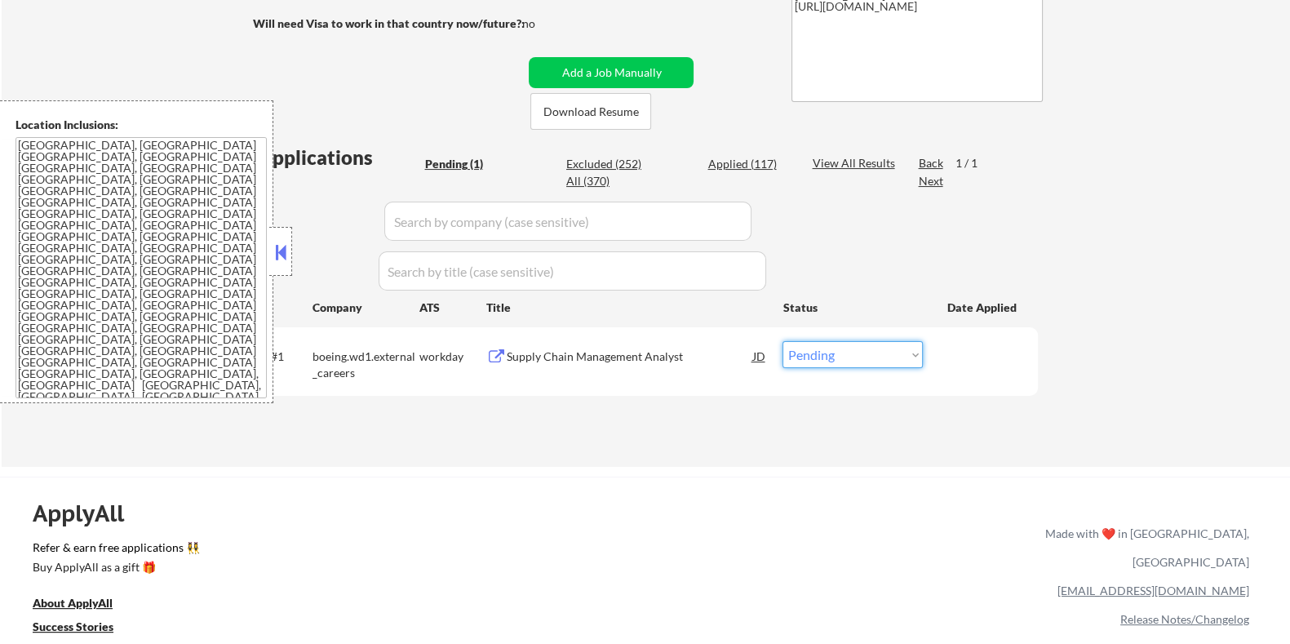
click at [864, 357] on select "Choose an option... Pending Applied Excluded (Questions) Excluded (Expired) Exc…" at bounding box center [852, 354] width 140 height 27
select select ""excluded__bad_match_""
click at [782, 341] on select "Choose an option... Pending Applied Excluded (Questions) Excluded (Expired) Exc…" at bounding box center [852, 354] width 140 height 27
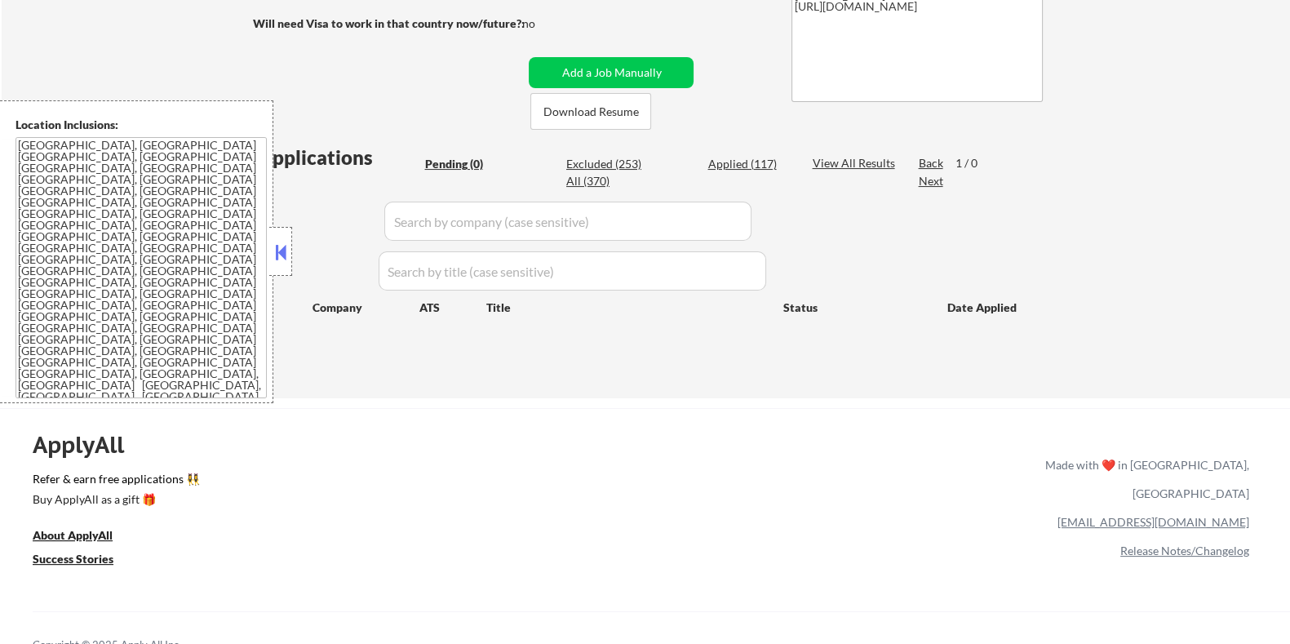
scroll to position [203, 0]
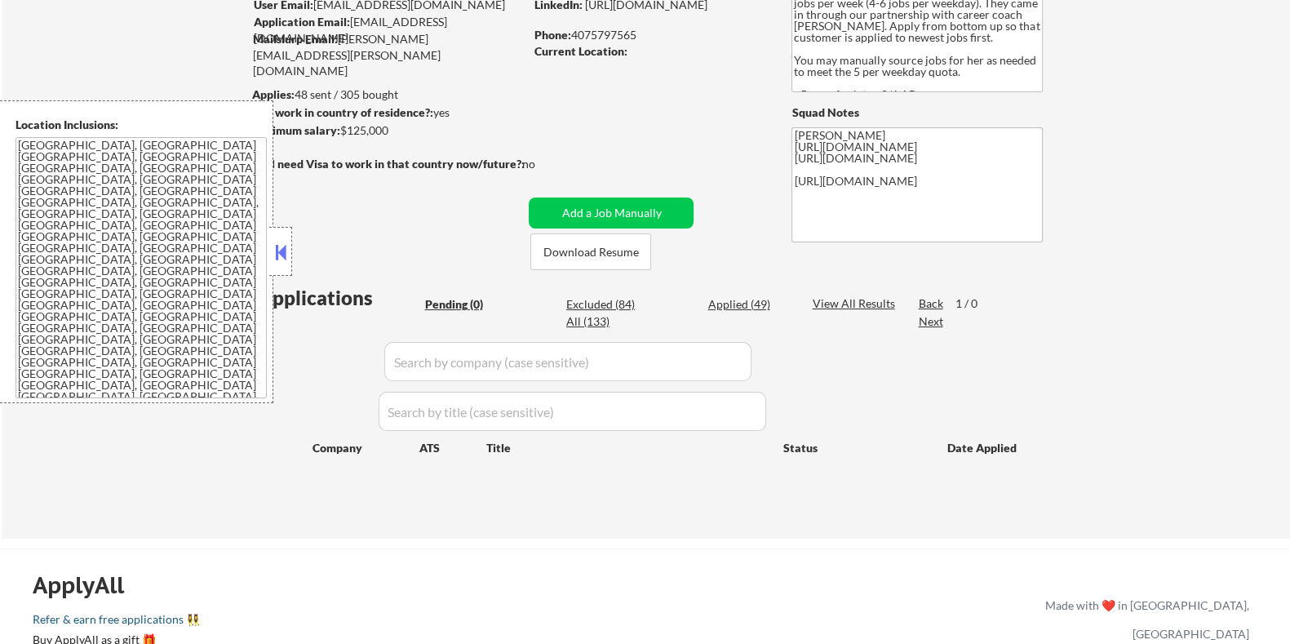
scroll to position [101, 0]
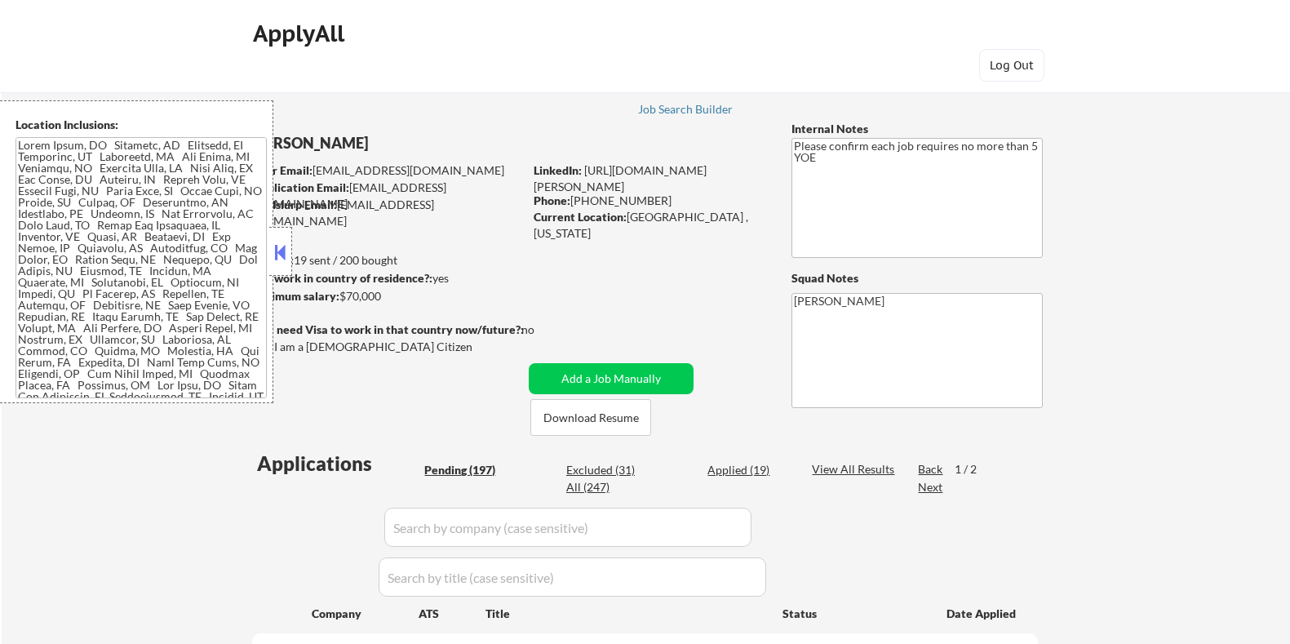
scroll to position [101, 0]
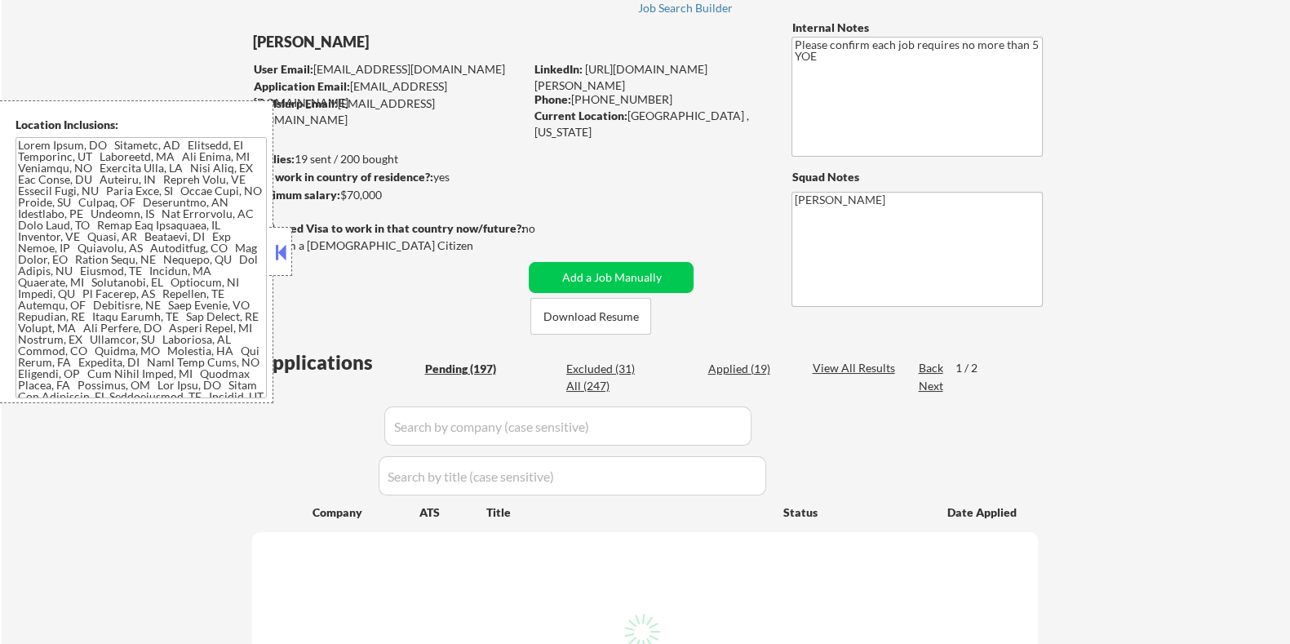
click at [729, 361] on div "Applied (19)" at bounding box center [748, 369] width 82 height 16
select select ""applied""
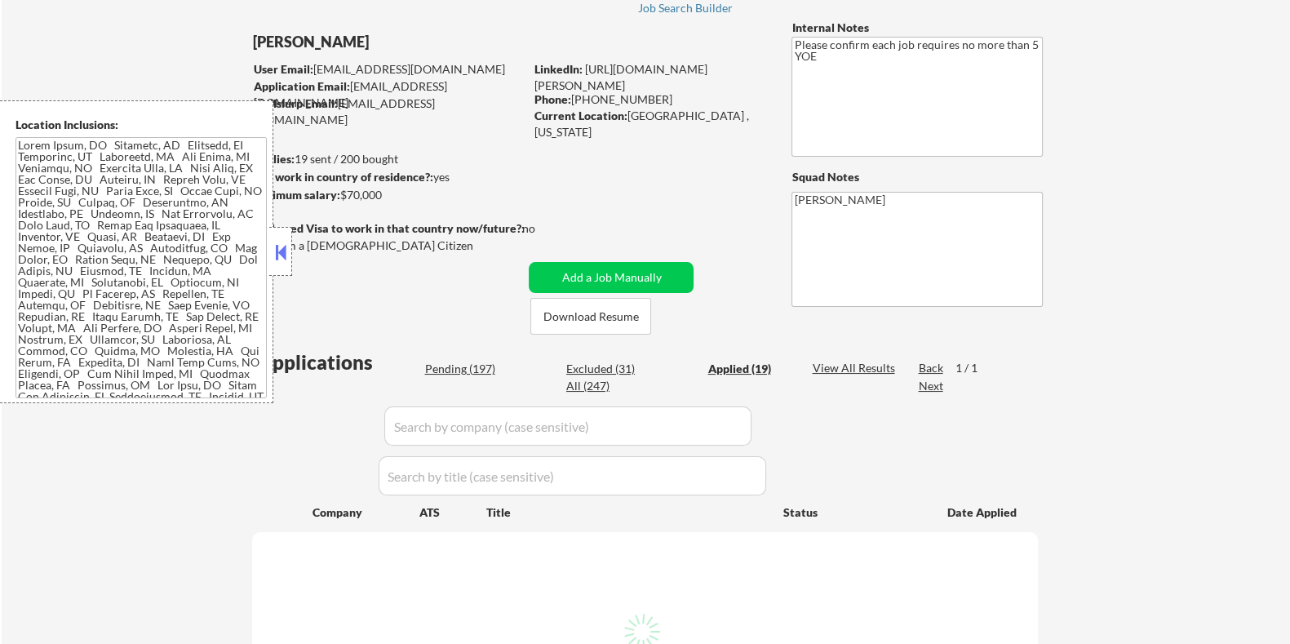
select select ""applied""
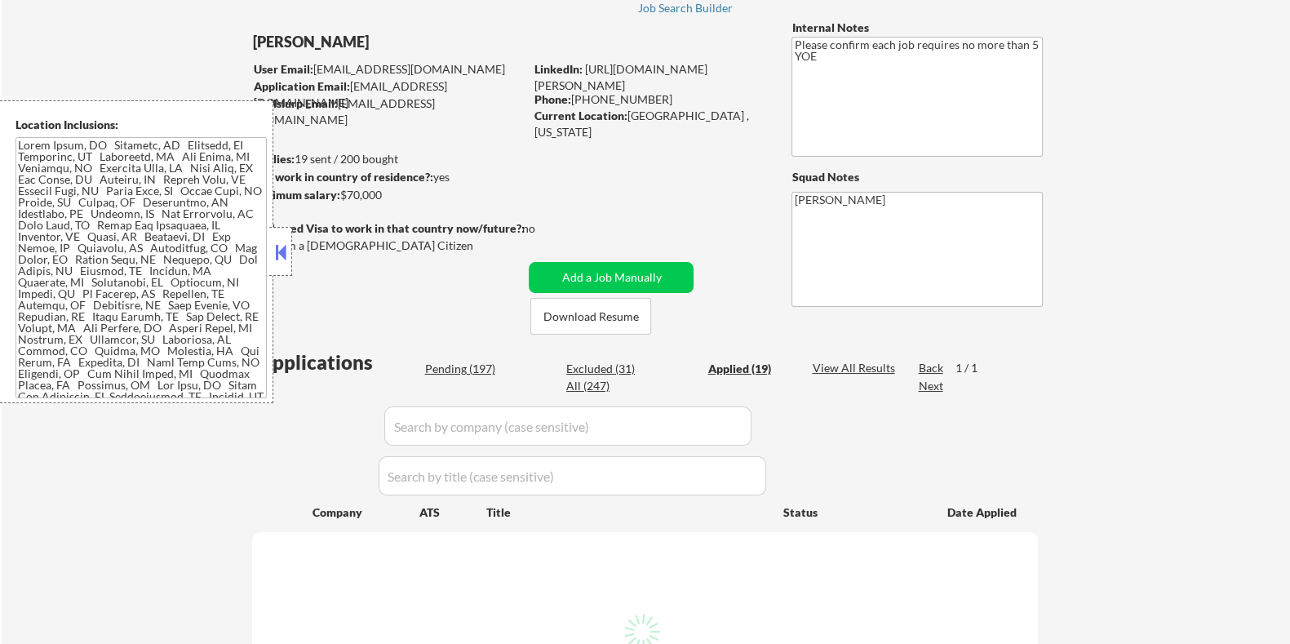
select select ""applied""
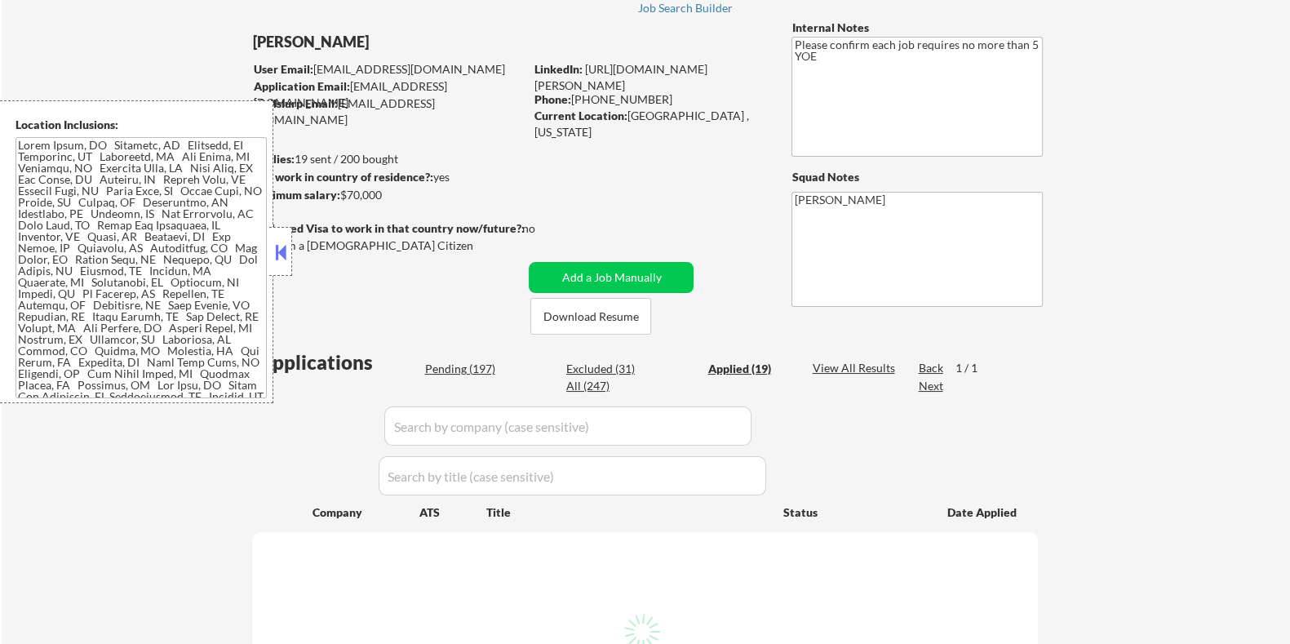
select select ""applied""
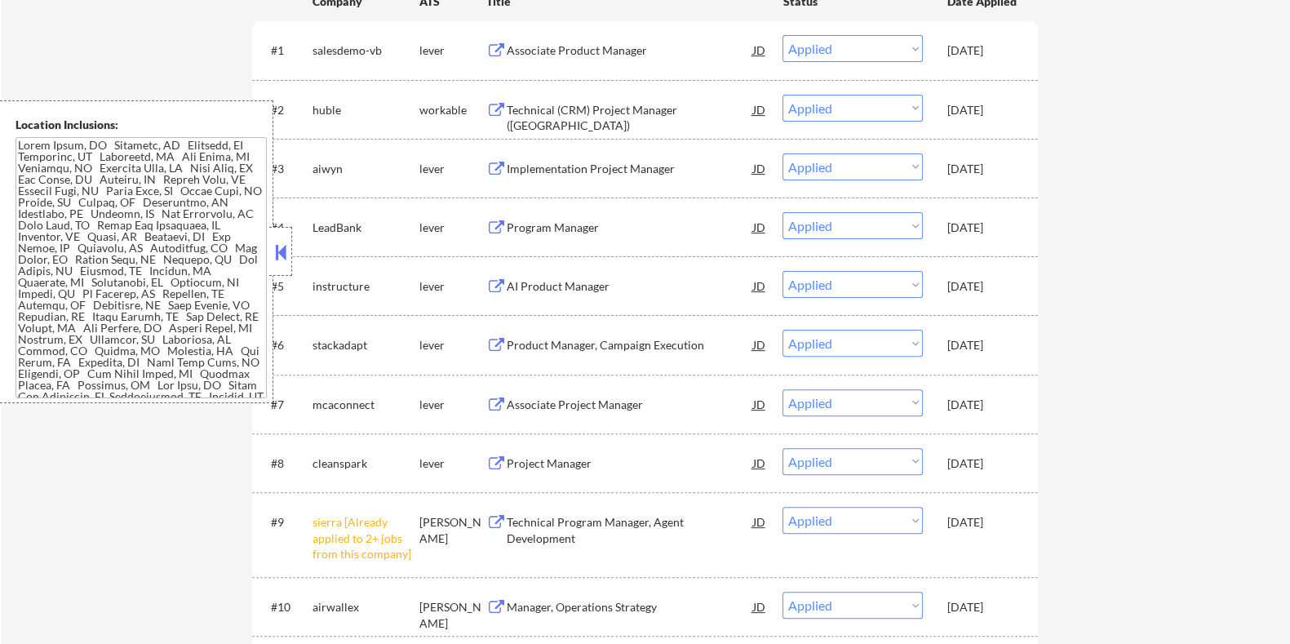
scroll to position [510, 0]
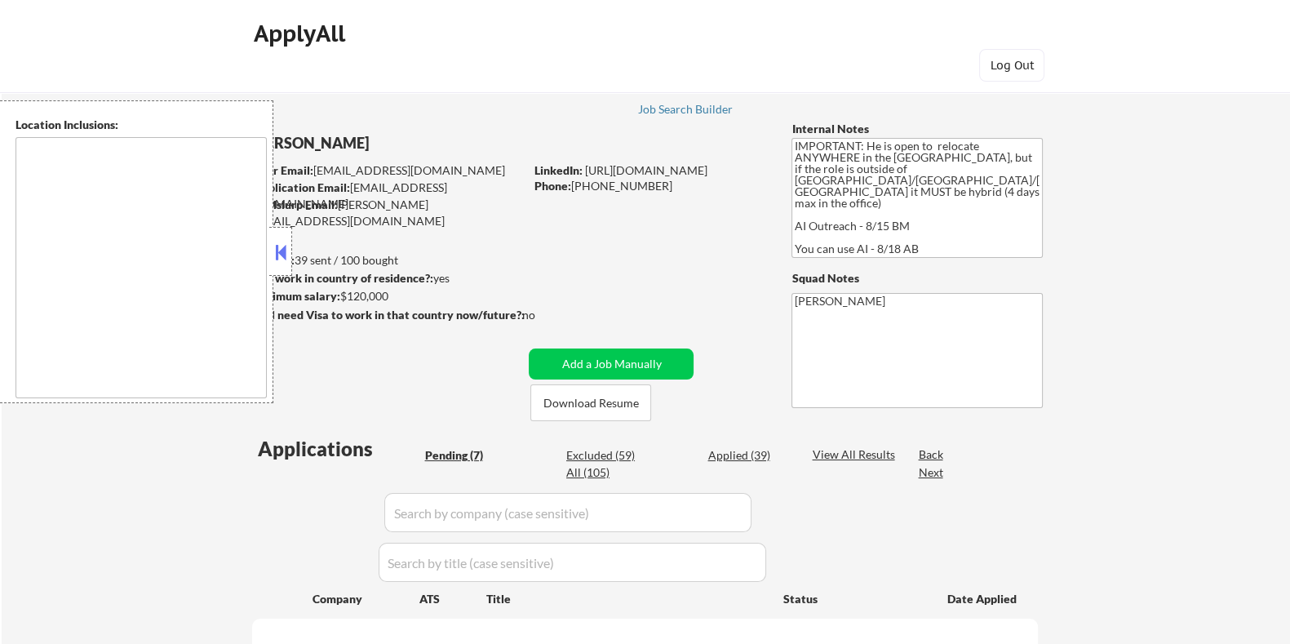
type textarea "country:[GEOGRAPHIC_DATA]"
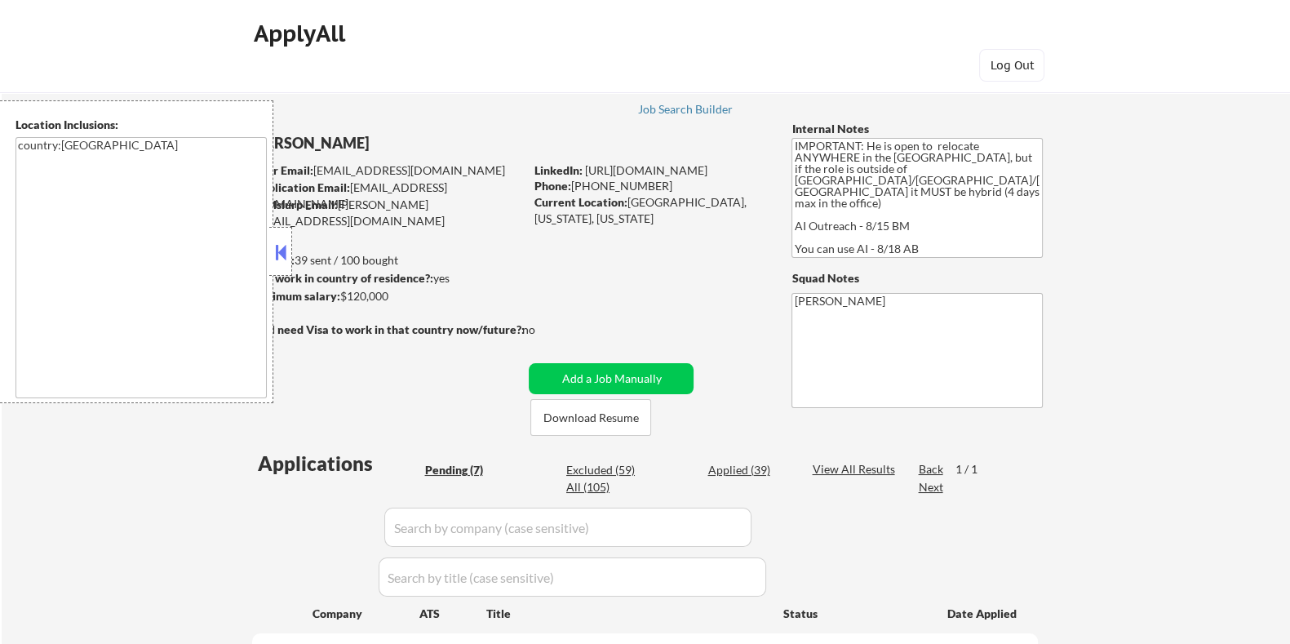
select select ""pending""
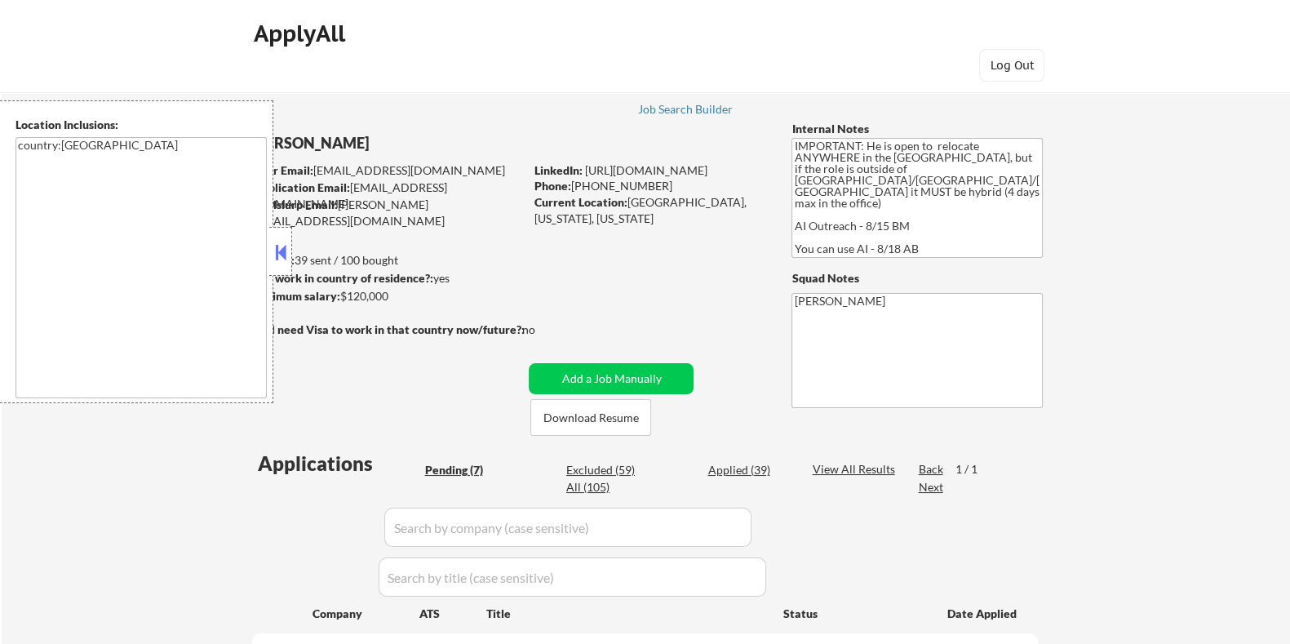
select select ""pending""
click at [616, 418] on button "Download Resume" at bounding box center [590, 417] width 121 height 37
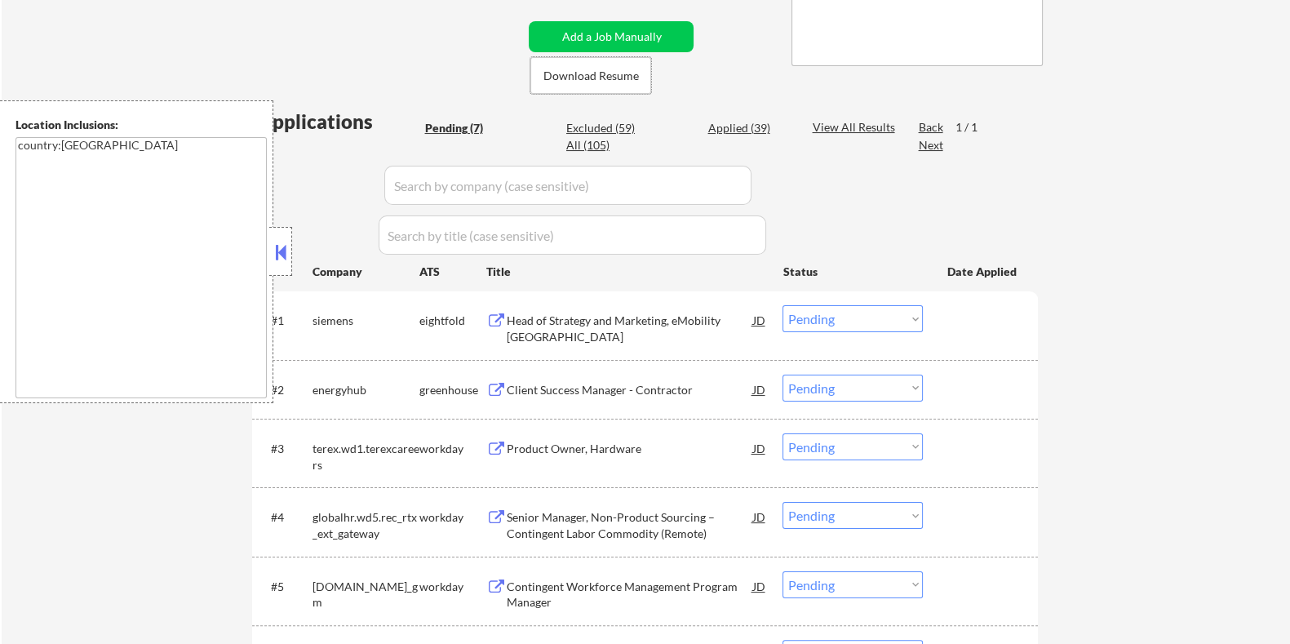
scroll to position [407, 0]
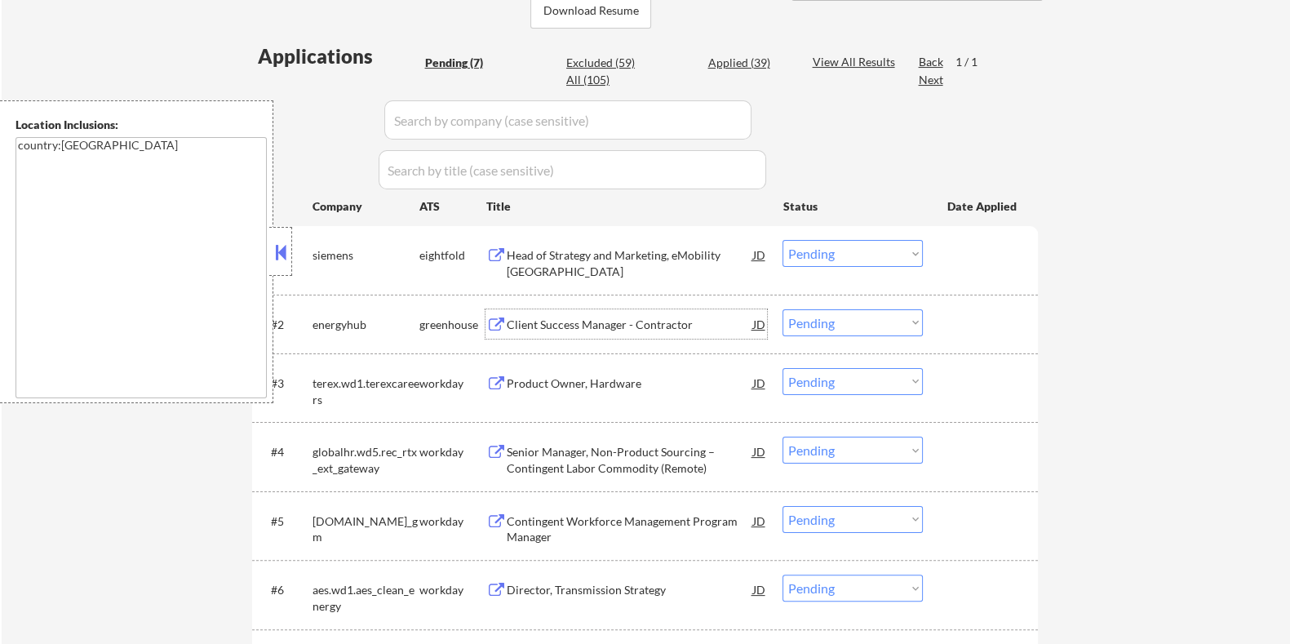
click at [608, 321] on div "Client Success Manager - Contractor" at bounding box center [629, 325] width 246 height 16
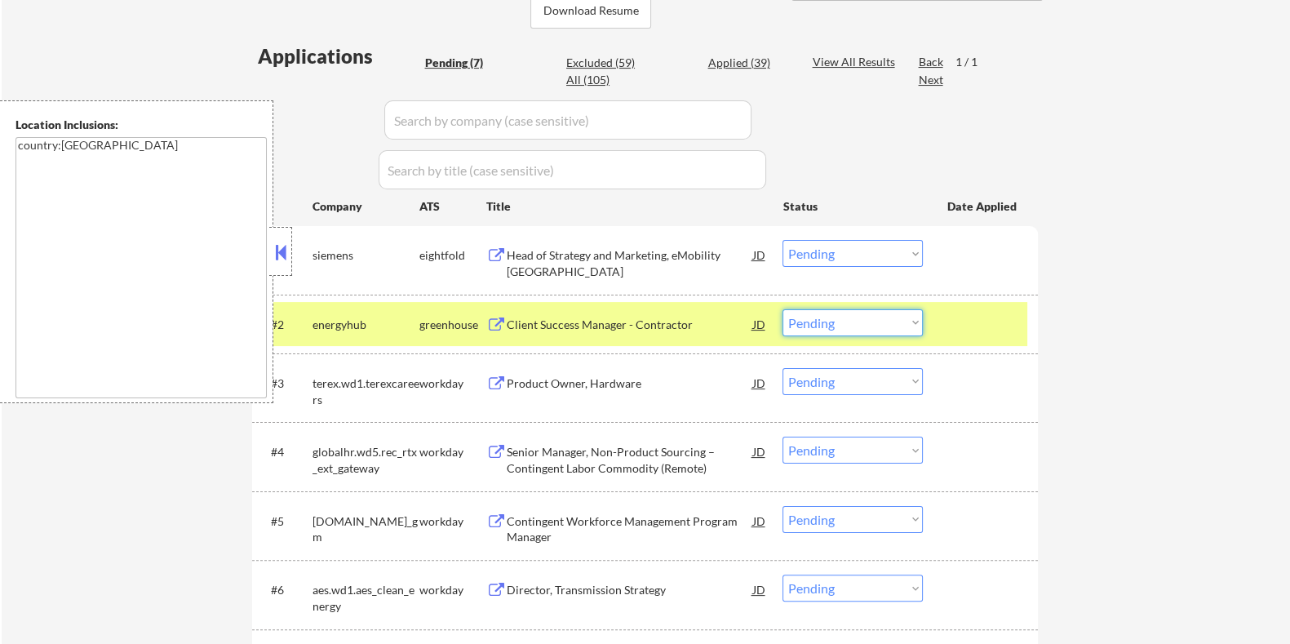
click at [854, 316] on select "Choose an option... Pending Applied Excluded (Questions) Excluded (Expired) Exc…" at bounding box center [852, 322] width 140 height 27
click at [782, 309] on select "Choose an option... Pending Applied Excluded (Questions) Excluded (Expired) Exc…" at bounding box center [852, 322] width 140 height 27
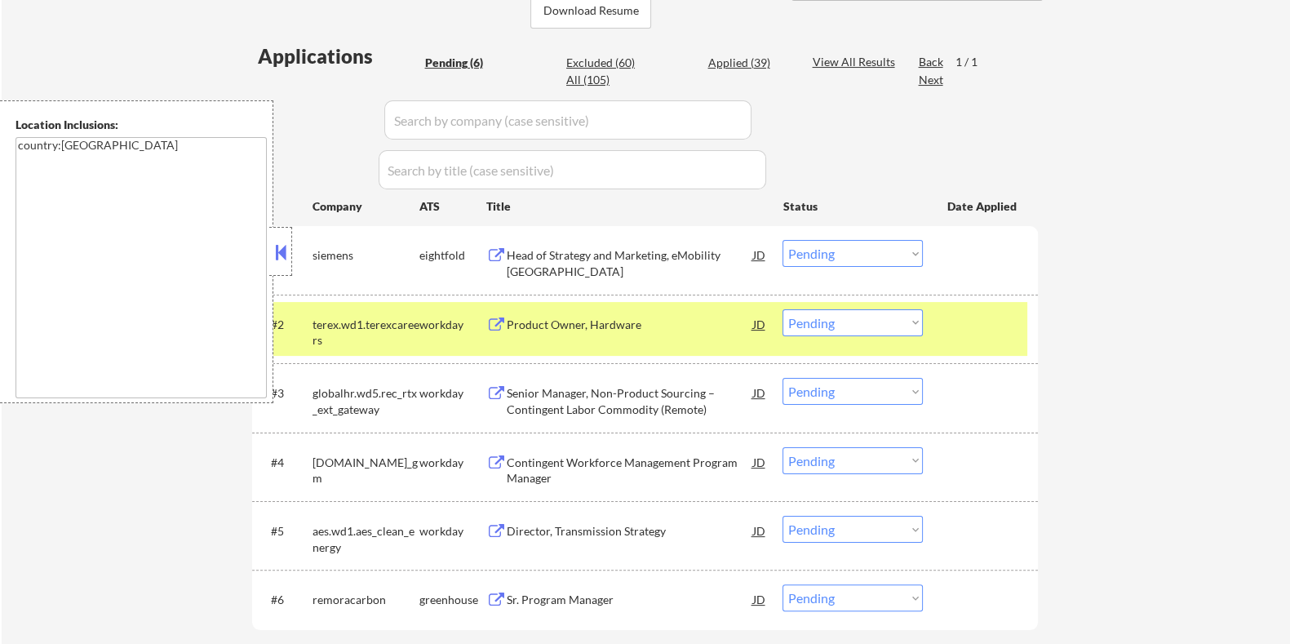
click at [538, 326] on div "Product Owner, Hardware" at bounding box center [629, 325] width 246 height 16
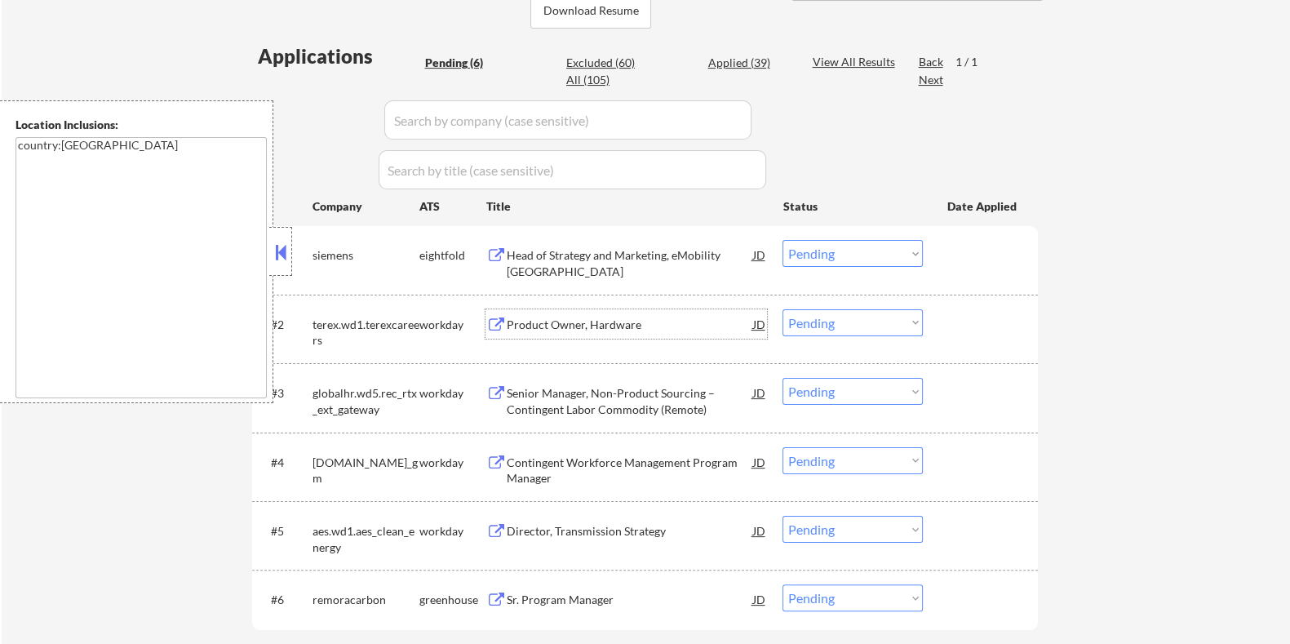
click at [819, 323] on select "Choose an option... Pending Applied Excluded (Questions) Excluded (Expired) Exc…" at bounding box center [852, 322] width 140 height 27
click at [782, 309] on select "Choose an option... Pending Applied Excluded (Questions) Excluded (Expired) Exc…" at bounding box center [852, 322] width 140 height 27
select select ""pending""
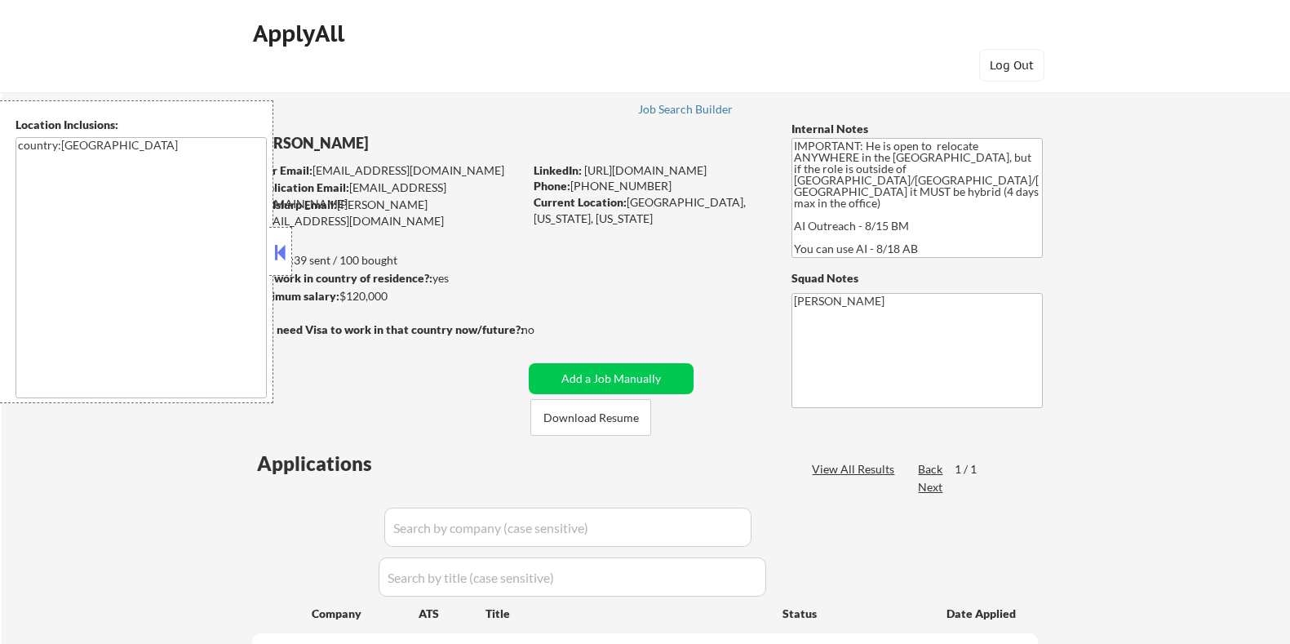
select select ""pending""
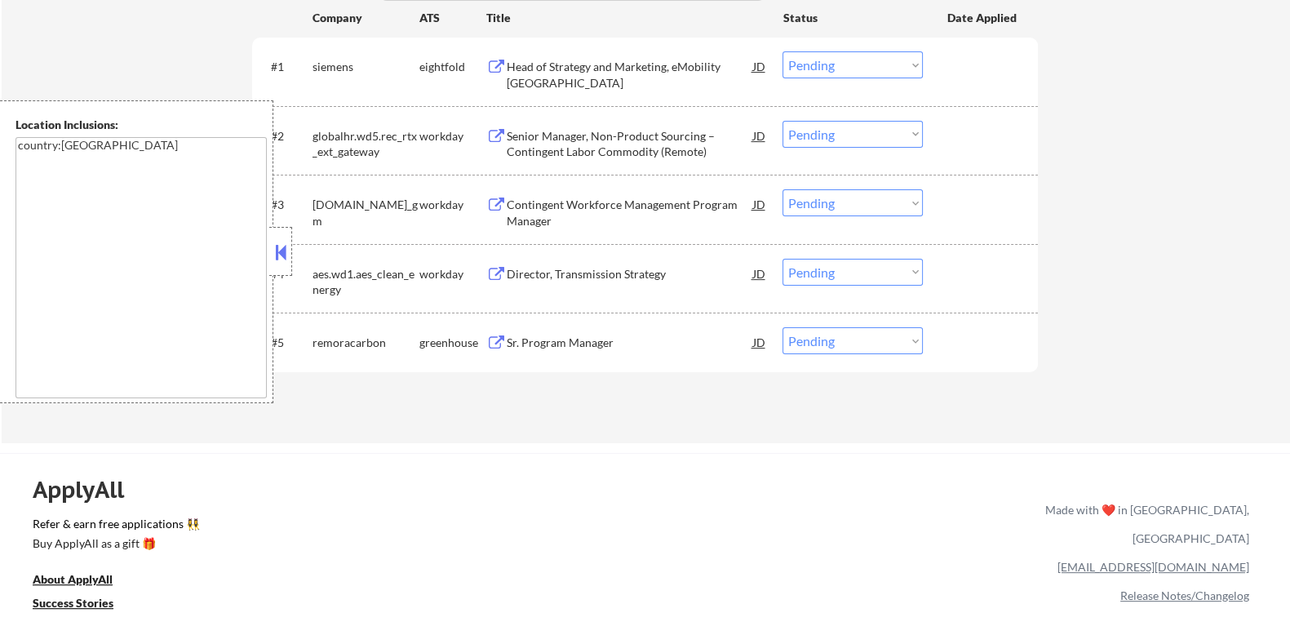
scroll to position [612, 0]
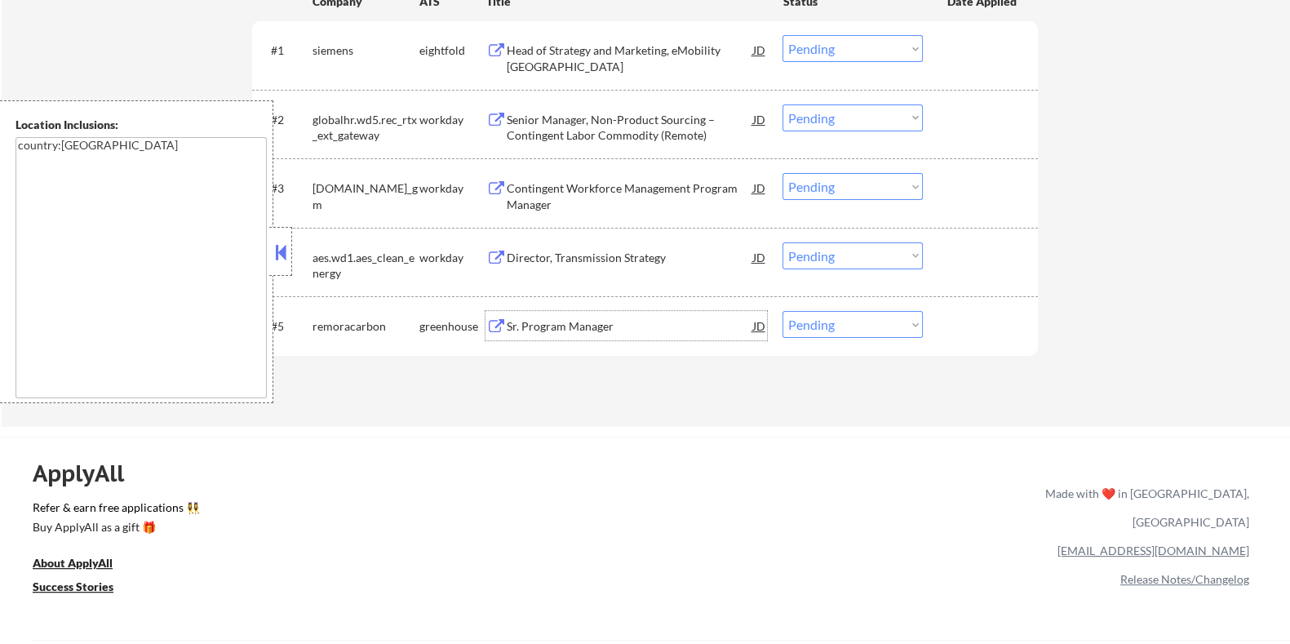
click at [526, 326] on div "Sr. Program Manager" at bounding box center [629, 326] width 246 height 16
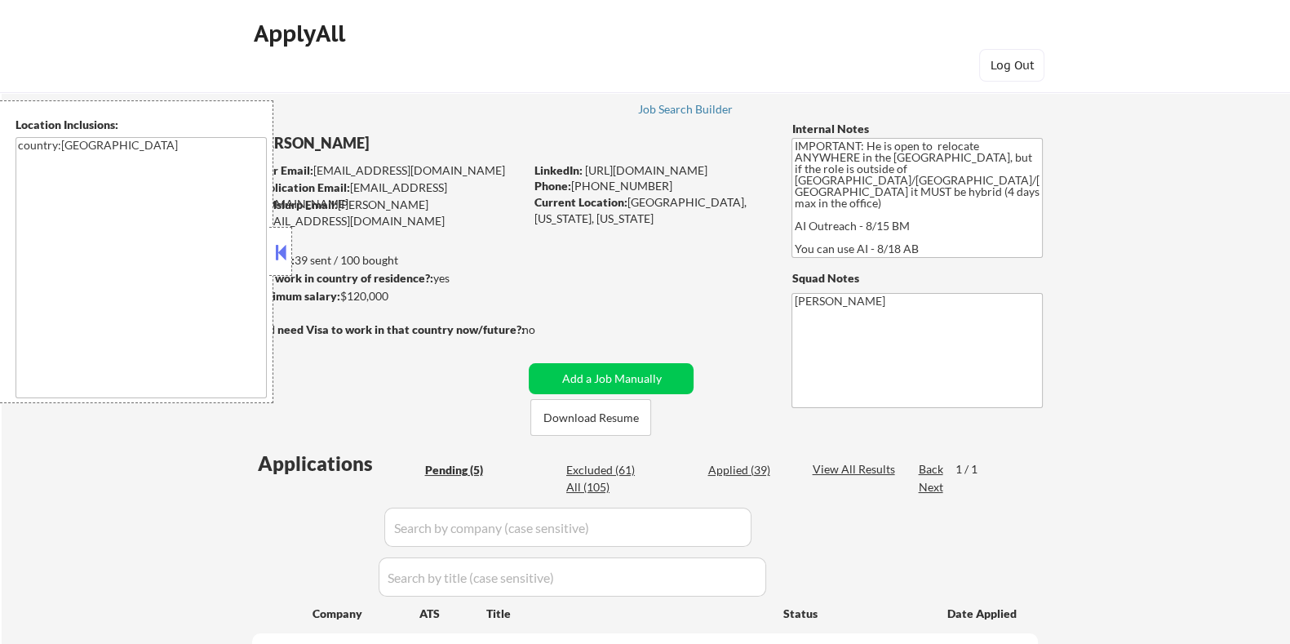
scroll to position [0, 0]
select select ""pending""
select select ""PLACEHOLDER_1427118222253""
select select ""pending""
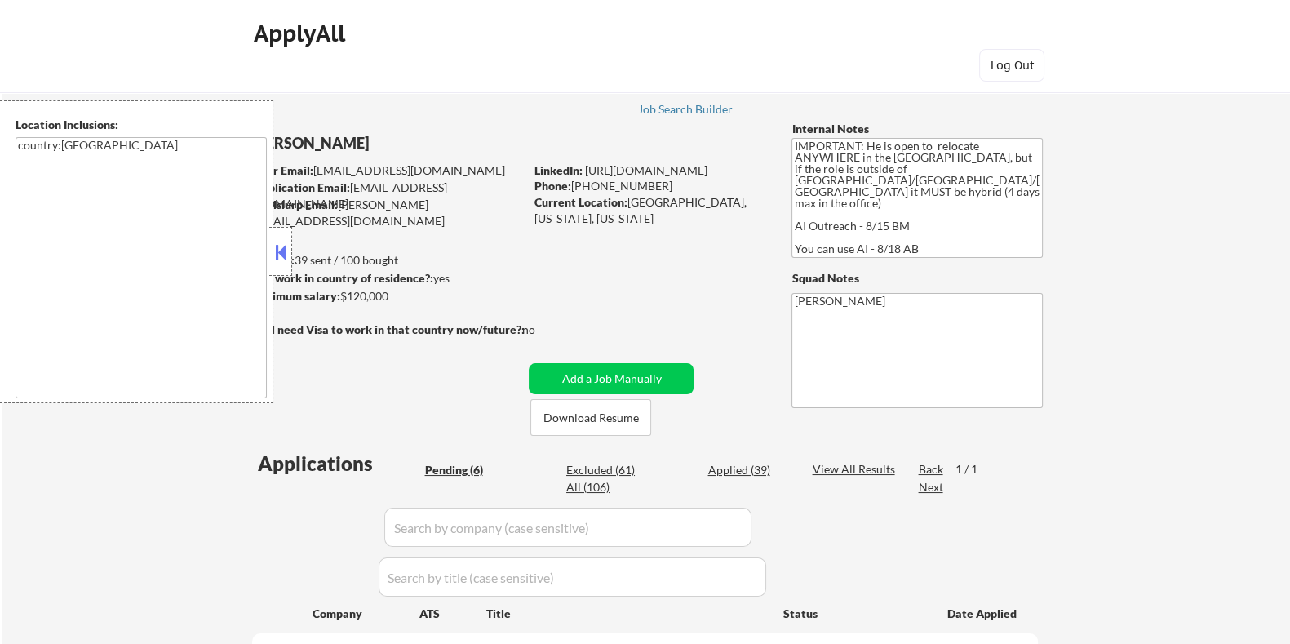
select select ""pending""
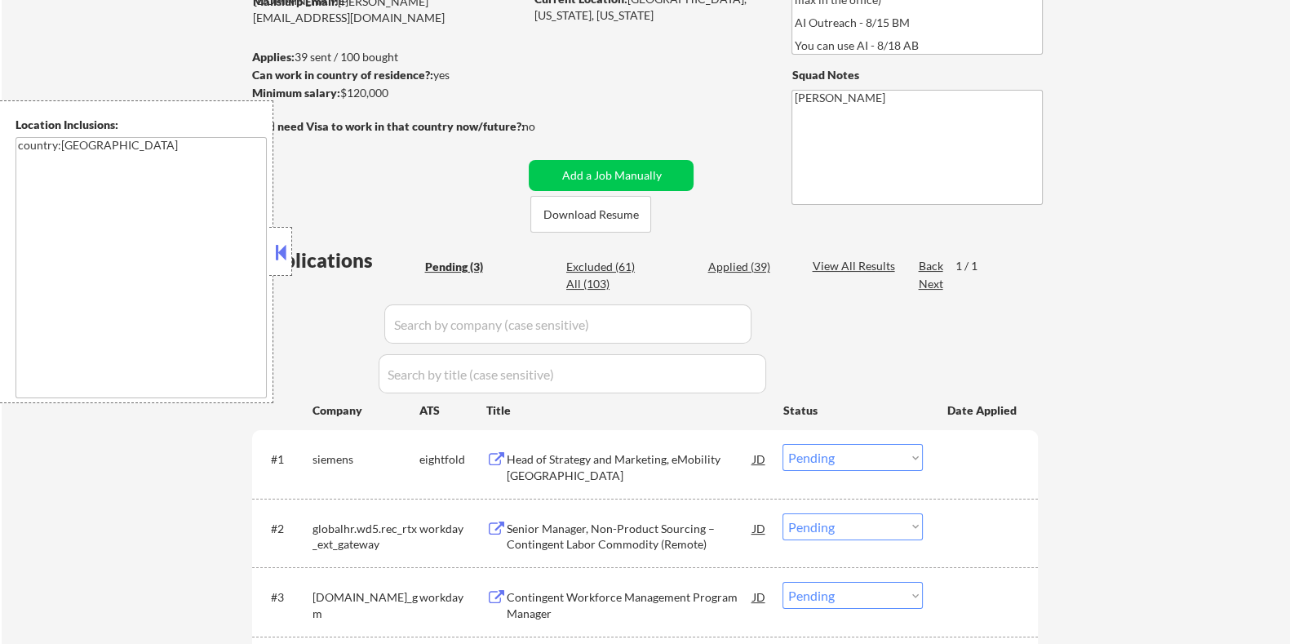
scroll to position [407, 0]
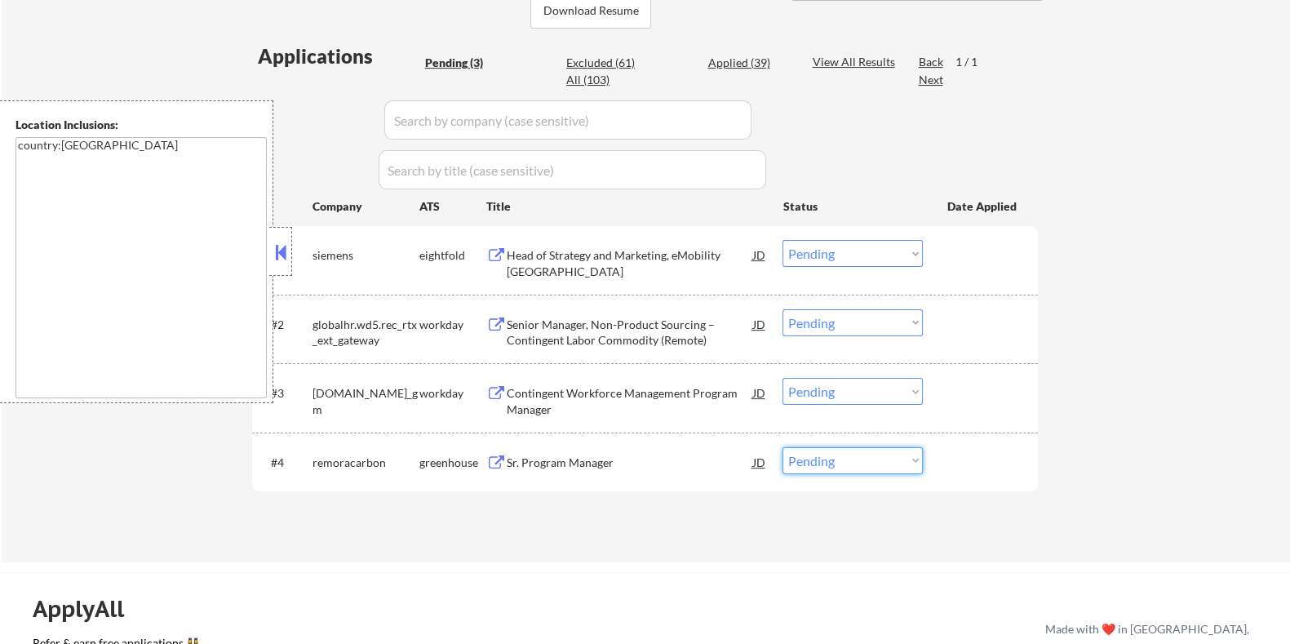
click at [881, 463] on select "Choose an option... Pending Applied Excluded (Questions) Excluded (Expired) Exc…" at bounding box center [852, 460] width 140 height 27
select select ""applied""
click at [782, 447] on select "Choose an option... Pending Applied Excluded (Questions) Excluded (Expired) Exc…" at bounding box center [852, 460] width 140 height 27
click at [528, 455] on div "Sr. Program Manager" at bounding box center [629, 462] width 246 height 16
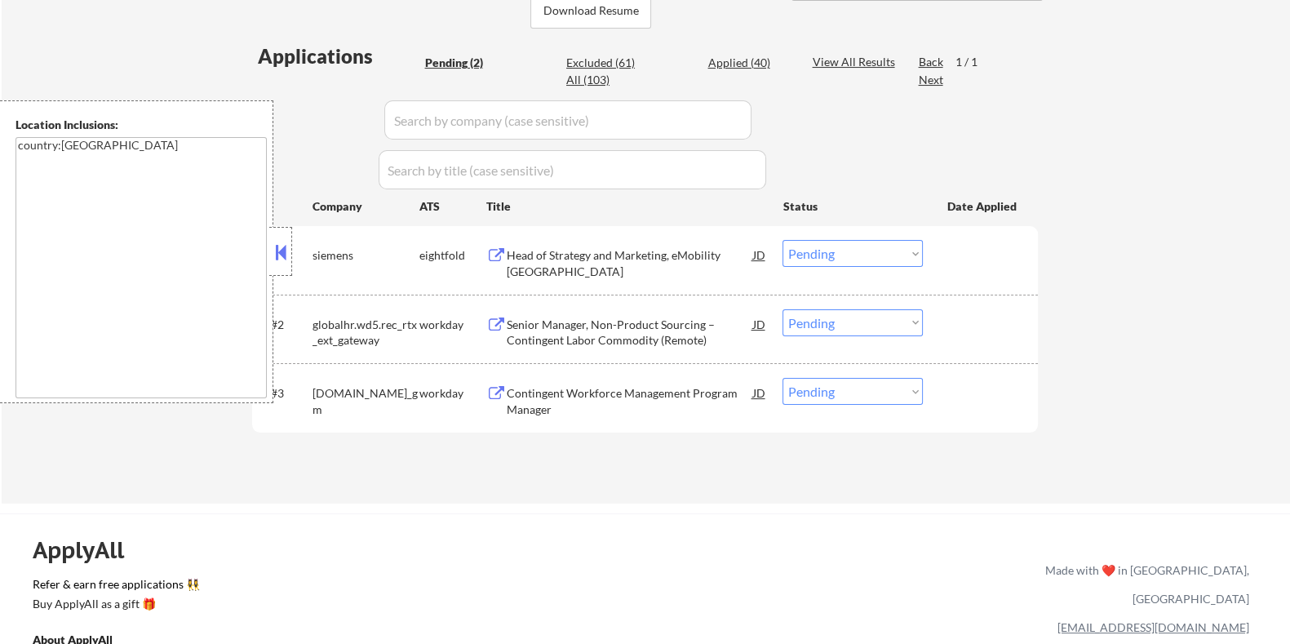
click at [596, 388] on div "Contingent Workforce Management Program Manager" at bounding box center [629, 401] width 246 height 32
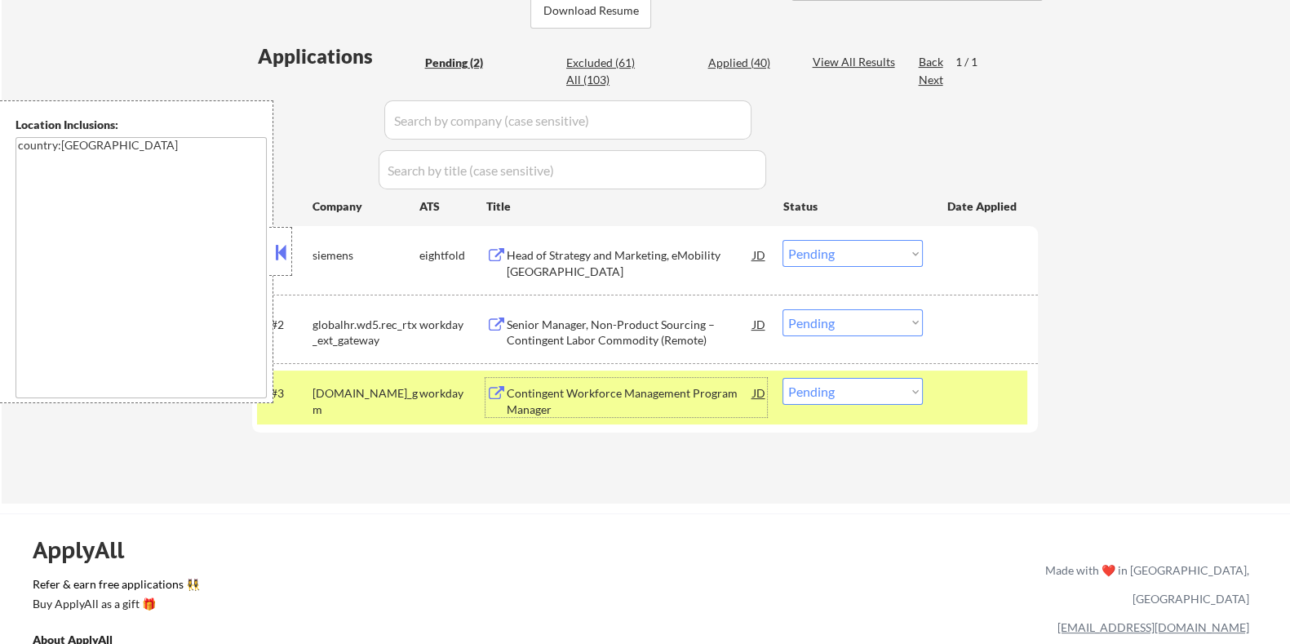
click at [845, 391] on select "Choose an option... Pending Applied Excluded (Questions) Excluded (Expired) Exc…" at bounding box center [852, 391] width 140 height 27
select select ""excluded__bad_match_""
click at [782, 378] on select "Choose an option... Pending Applied Excluded (Questions) Excluded (Expired) Exc…" at bounding box center [852, 391] width 140 height 27
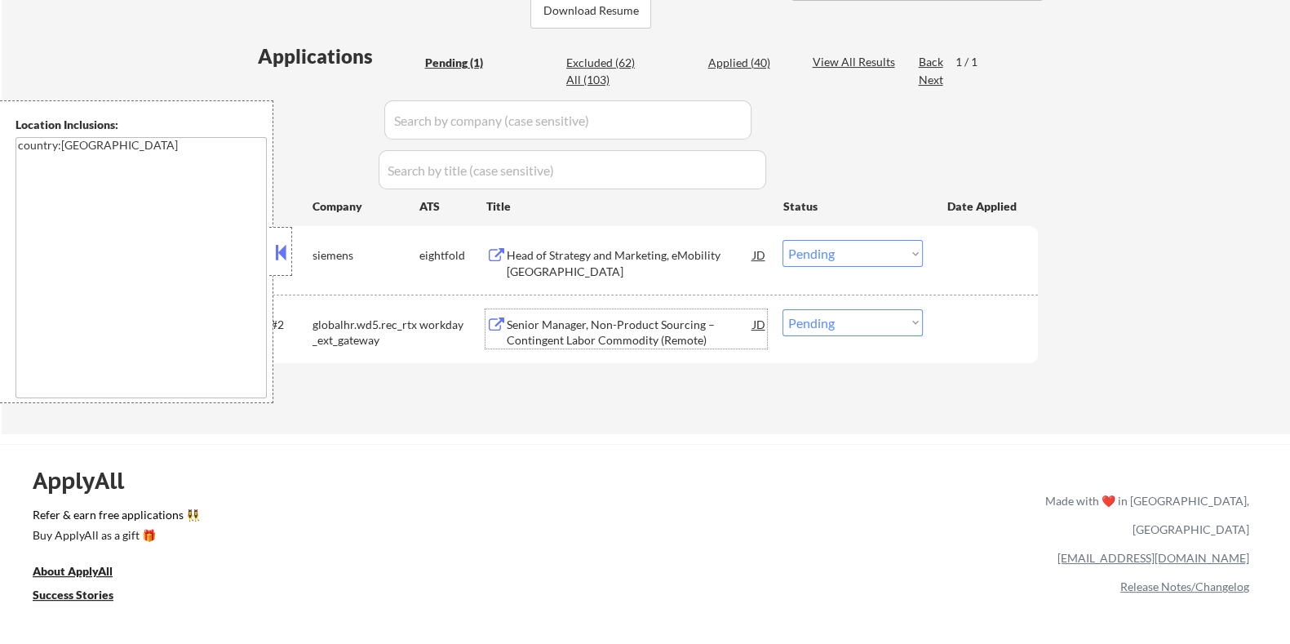
click at [560, 326] on div "Senior Manager, Non-Product Sourcing – Contingent Labor Commodity (Remote)" at bounding box center [629, 333] width 246 height 32
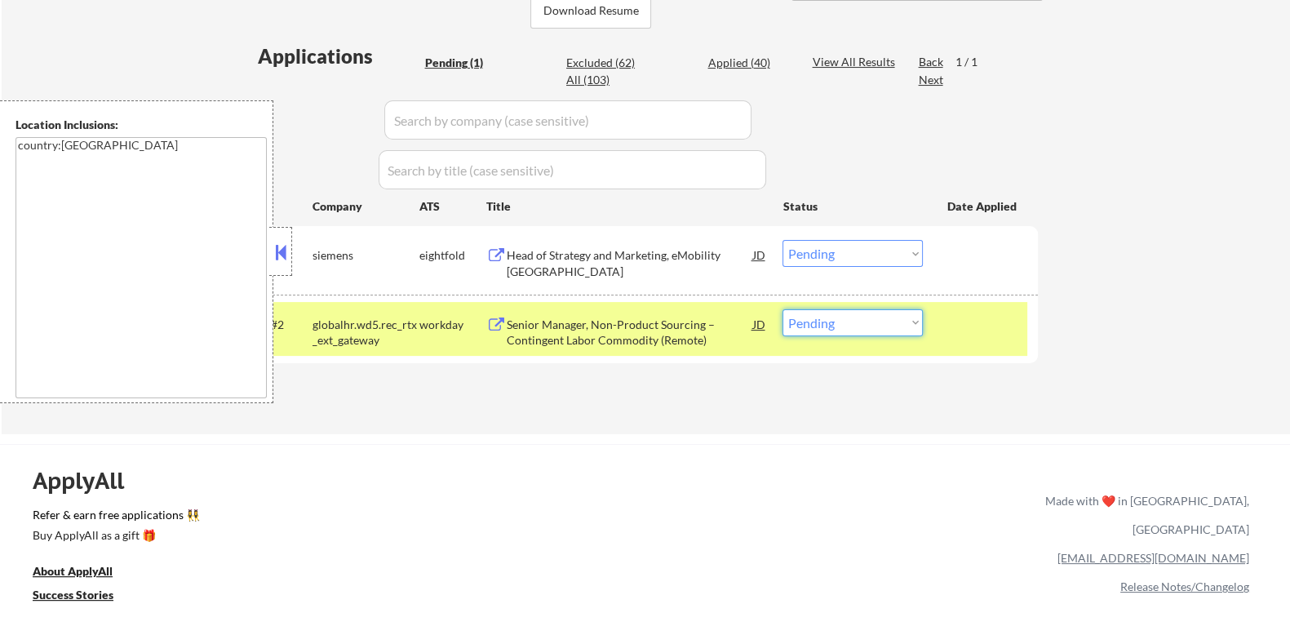
click at [830, 320] on select "Choose an option... Pending Applied Excluded (Questions) Excluded (Expired) Exc…" at bounding box center [852, 322] width 140 height 27
select select ""excluded__bad_match_""
click at [782, 309] on select "Choose an option... Pending Applied Excluded (Questions) Excluded (Expired) Exc…" at bounding box center [852, 322] width 140 height 27
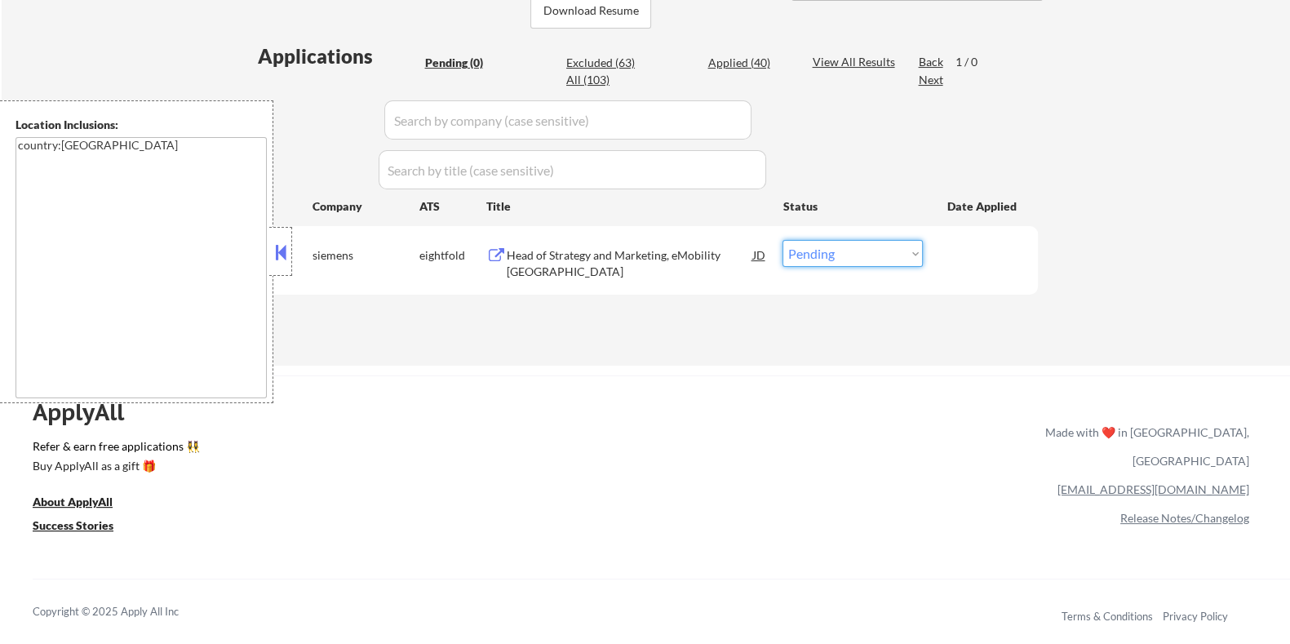
click at [819, 250] on select "Choose an option... Pending Applied Excluded (Questions) Excluded (Expired) Exc…" at bounding box center [852, 253] width 140 height 27
click at [551, 261] on div "Head of Strategy and Marketing, eMobility North America" at bounding box center [629, 263] width 246 height 32
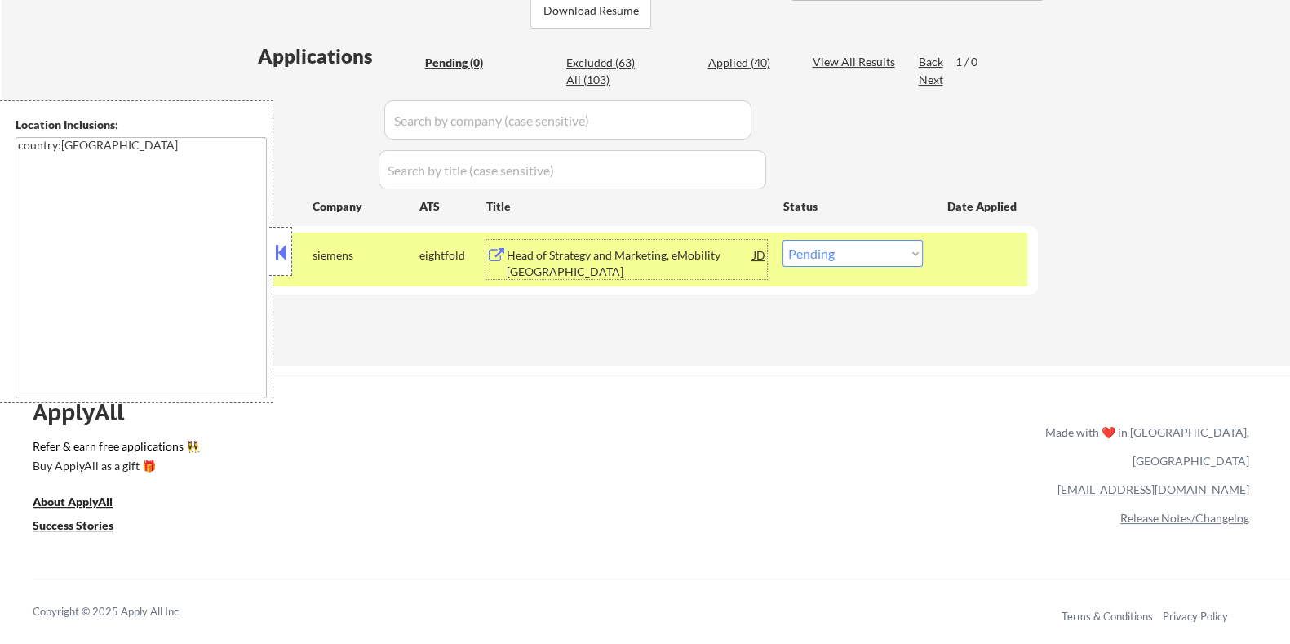
click at [864, 250] on select "Choose an option... Pending Applied Excluded (Questions) Excluded (Expired) Exc…" at bounding box center [852, 253] width 140 height 27
select select ""excluded""
click at [782, 240] on select "Choose an option... Pending Applied Excluded (Questions) Excluded (Expired) Exc…" at bounding box center [852, 253] width 140 height 27
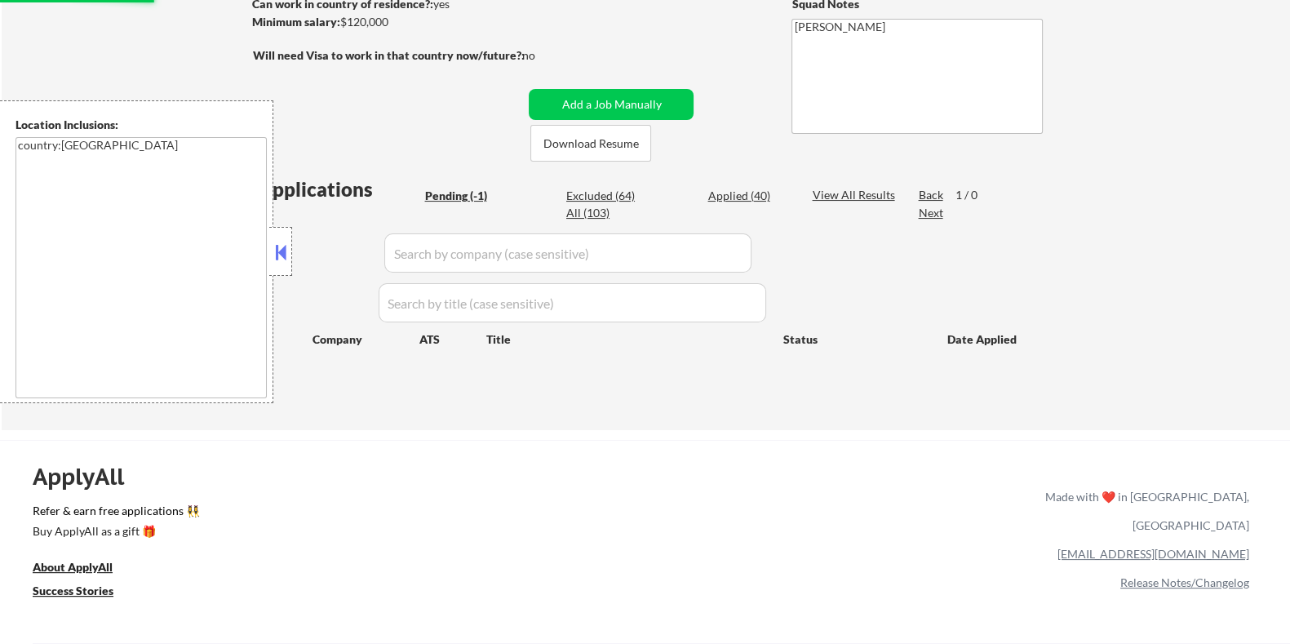
scroll to position [203, 0]
